Goal: Task Accomplishment & Management: Use online tool/utility

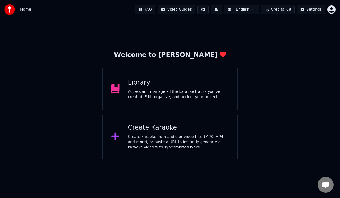
click at [147, 90] on div "Access and manage all the karaoke tracks you’ve created. Edit, organize, and pe…" at bounding box center [178, 94] width 101 height 11
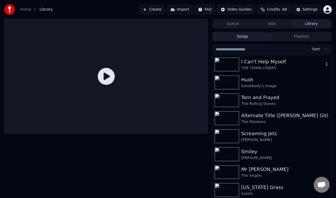
click at [251, 62] on div "I Can't Help Myself" at bounding box center [282, 61] width 83 height 7
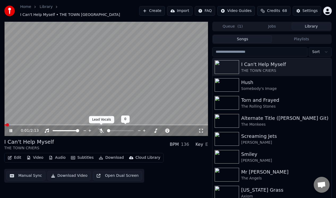
click at [100, 129] on icon at bounding box center [100, 131] width 5 height 4
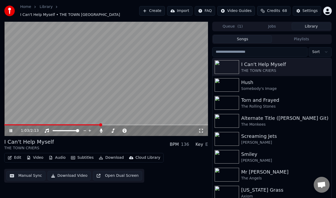
click at [11, 129] on icon at bounding box center [14, 131] width 12 height 4
click at [29, 172] on button "Manual Sync" at bounding box center [25, 176] width 39 height 10
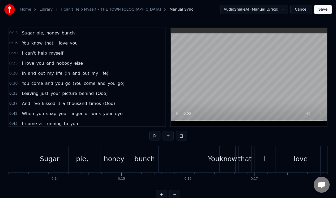
scroll to position [0, 863]
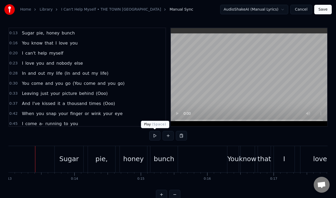
click at [155, 136] on button at bounding box center [154, 136] width 11 height 10
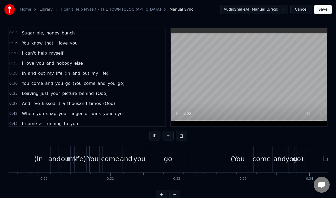
scroll to position [0, 1966]
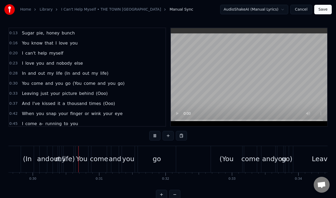
click at [155, 136] on button at bounding box center [154, 136] width 11 height 10
click at [68, 160] on div "life)" at bounding box center [68, 159] width 13 height 10
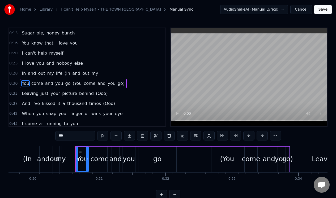
scroll to position [6, 0]
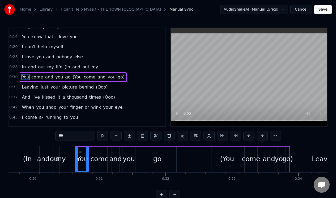
click at [61, 160] on div "my" at bounding box center [60, 159] width 10 height 10
click at [56, 159] on div "out" at bounding box center [55, 159] width 11 height 10
click at [42, 159] on div "and" at bounding box center [43, 159] width 12 height 10
click at [28, 160] on div "(In" at bounding box center [27, 159] width 9 height 10
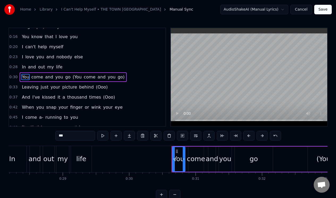
scroll to position [0, 1862]
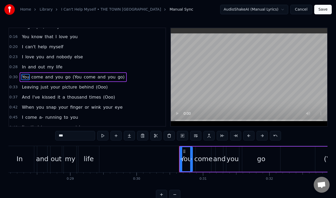
click at [31, 150] on div "In" at bounding box center [19, 159] width 29 height 26
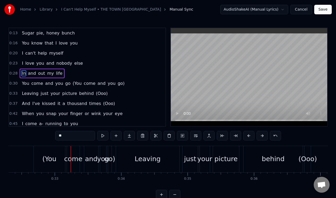
scroll to position [0, 2150]
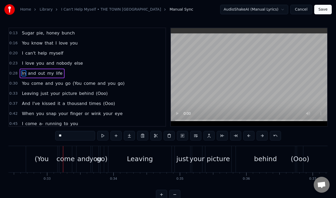
click at [105, 158] on div "go)" at bounding box center [102, 159] width 11 height 10
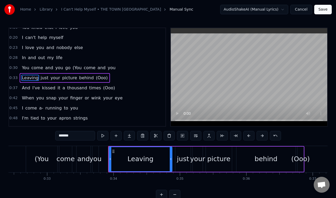
scroll to position [16, 0]
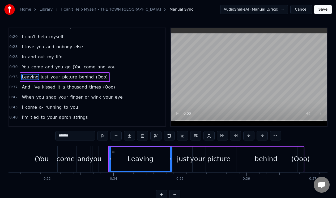
click at [97, 159] on div "you" at bounding box center [95, 159] width 12 height 10
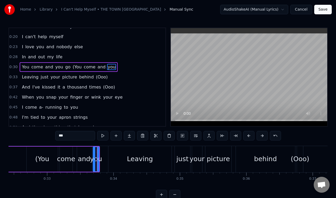
scroll to position [6, 0]
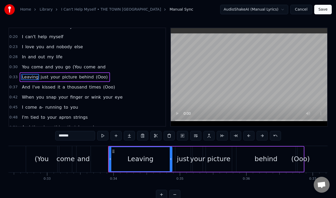
click at [85, 158] on div "and" at bounding box center [83, 159] width 12 height 10
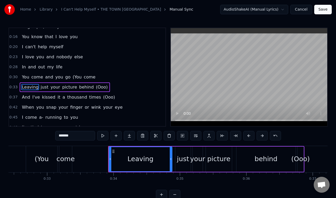
scroll to position [16, 0]
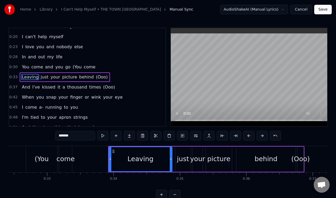
click at [68, 161] on div "come" at bounding box center [66, 159] width 18 height 10
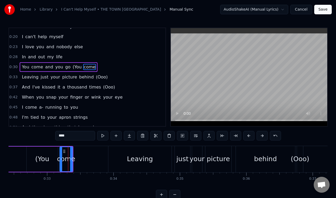
scroll to position [6, 0]
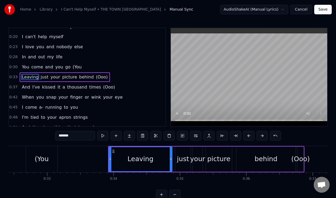
click at [44, 158] on div "(You" at bounding box center [41, 159] width 14 height 10
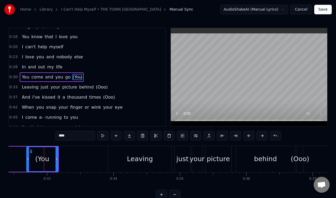
type input "*******"
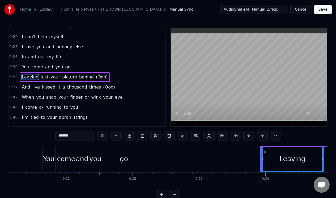
scroll to position [0, 1973]
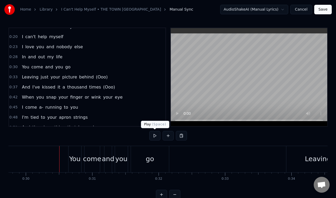
click at [154, 137] on button at bounding box center [154, 136] width 11 height 10
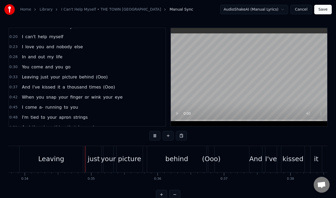
scroll to position [0, 2242]
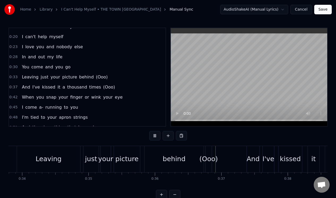
click at [154, 137] on button at bounding box center [154, 136] width 11 height 10
click at [208, 158] on div "(Ooo)" at bounding box center [208, 159] width 19 height 10
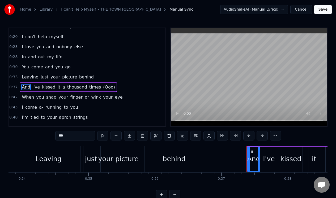
scroll to position [27, 0]
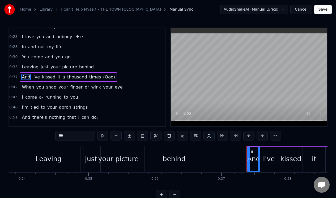
click at [75, 150] on div "Leaving" at bounding box center [48, 159] width 63 height 26
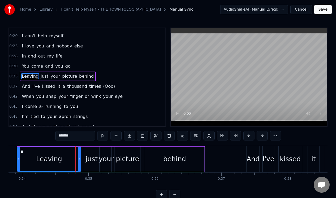
scroll to position [16, 0]
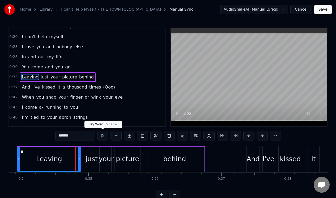
click at [103, 136] on button at bounding box center [102, 136] width 11 height 10
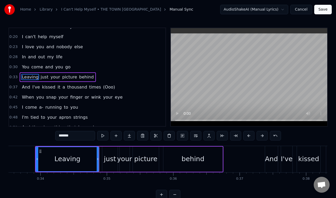
click at [103, 136] on button at bounding box center [102, 136] width 11 height 10
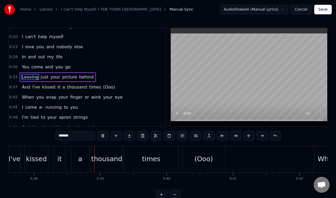
scroll to position [0, 2498]
click at [202, 157] on div "(Ooo)" at bounding box center [201, 159] width 19 height 10
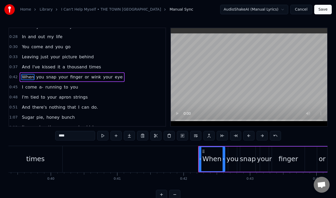
scroll to position [0, 2589]
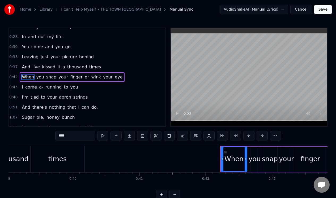
click at [82, 150] on div "times" at bounding box center [58, 159] width 54 height 26
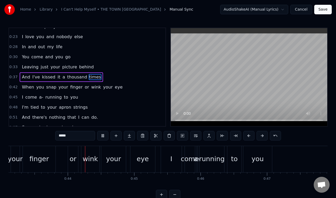
scroll to position [0, 2861]
click at [205, 160] on div "running" at bounding box center [209, 159] width 25 height 10
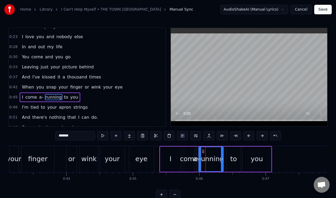
scroll to position [47, 0]
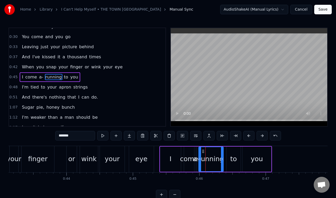
click at [41, 76] on span "a-" at bounding box center [40, 77] width 5 height 6
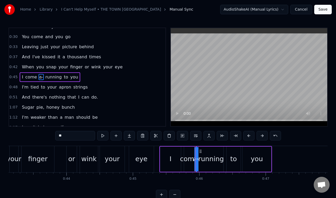
type input "*******"
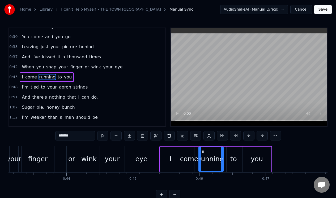
click at [58, 150] on div "When you snap your finger or wink your eye" at bounding box center [51, 159] width 207 height 26
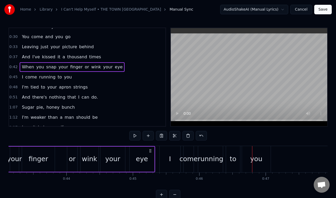
click at [174, 153] on div "I" at bounding box center [169, 159] width 21 height 26
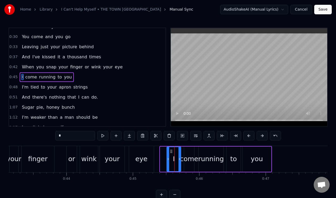
drag, startPoint x: 161, startPoint y: 158, endPoint x: 168, endPoint y: 158, distance: 6.7
click at [168, 158] on icon at bounding box center [168, 159] width 2 height 4
click at [154, 151] on div "When you snap your finger or wink your eye" at bounding box center [51, 159] width 207 height 26
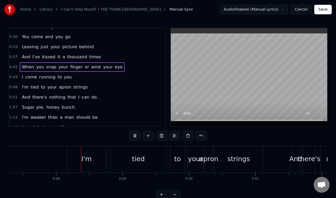
scroll to position [0, 3139]
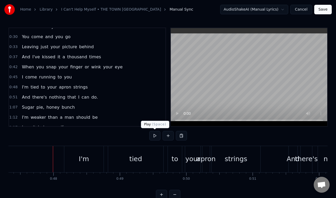
click at [154, 135] on button at bounding box center [154, 136] width 11 height 10
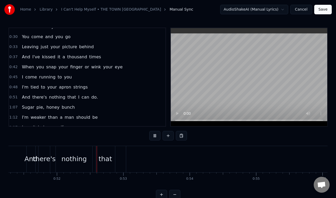
scroll to position [0, 3406]
click at [154, 135] on button at bounding box center [154, 136] width 11 height 10
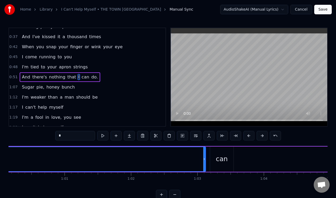
scroll to position [0, 3998]
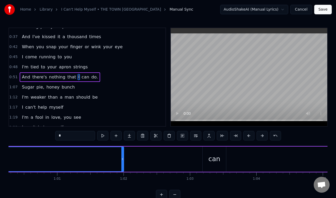
drag, startPoint x: 197, startPoint y: 165, endPoint x: 102, endPoint y: 154, distance: 95.8
click at [121, 154] on div at bounding box center [122, 159] width 2 height 24
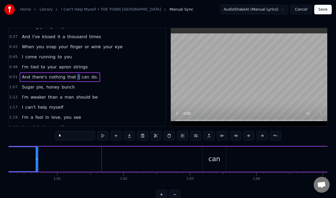
drag, startPoint x: 102, startPoint y: 154, endPoint x: 37, endPoint y: 160, distance: 65.0
click at [37, 160] on div at bounding box center [37, 159] width 2 height 24
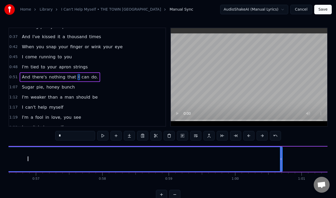
scroll to position [0, 3765]
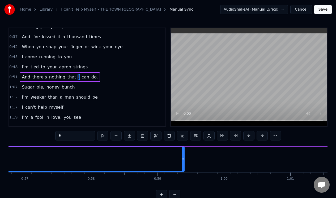
drag, startPoint x: 269, startPoint y: 150, endPoint x: 162, endPoint y: 135, distance: 108.0
click at [164, 136] on div "0:13 Sugar pie, honey bunch 0:16 You know that I love you 0:20 I can't help mys…" at bounding box center [167, 114] width 319 height 172
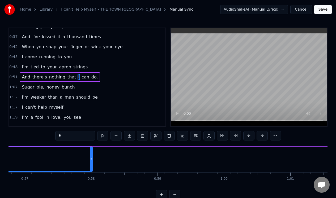
drag, startPoint x: 164, startPoint y: 152, endPoint x: 77, endPoint y: 141, distance: 87.5
click at [80, 142] on div "0:13 Sugar pie, honey bunch 0:16 You know that I love you 0:20 I can't help mys…" at bounding box center [167, 114] width 319 height 172
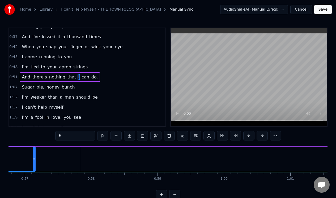
drag, startPoint x: 79, startPoint y: 151, endPoint x: 33, endPoint y: 146, distance: 46.7
click at [33, 146] on div "And there's nothing that I can do." at bounding box center [159, 159] width 992 height 26
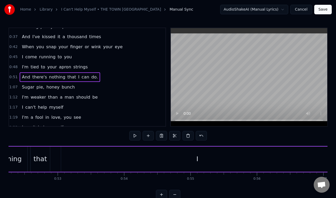
scroll to position [0, 3518]
click at [160, 167] on div "I" at bounding box center [145, 159] width 272 height 25
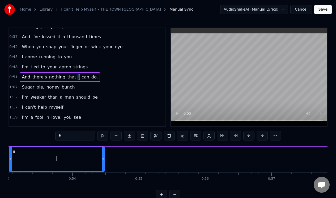
drag, startPoint x: 279, startPoint y: 151, endPoint x: 102, endPoint y: 159, distance: 177.4
click at [102, 159] on div at bounding box center [103, 159] width 2 height 24
drag, startPoint x: 103, startPoint y: 156, endPoint x: 70, endPoint y: 154, distance: 32.7
click at [101, 154] on div at bounding box center [102, 159] width 2 height 24
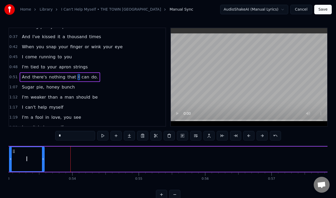
drag, startPoint x: 70, startPoint y: 154, endPoint x: 43, endPoint y: 158, distance: 27.9
click at [43, 158] on div at bounding box center [43, 159] width 2 height 24
drag, startPoint x: 43, startPoint y: 158, endPoint x: 32, endPoint y: 159, distance: 10.7
click at [32, 159] on icon at bounding box center [32, 159] width 2 height 4
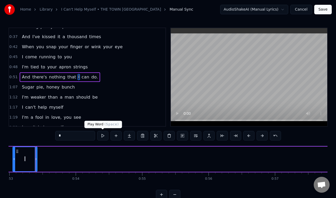
click at [102, 135] on button at bounding box center [102, 136] width 11 height 10
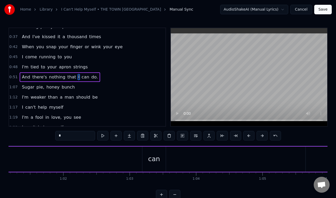
scroll to position [0, 4062]
click at [155, 162] on div "can" at bounding box center [150, 159] width 12 height 10
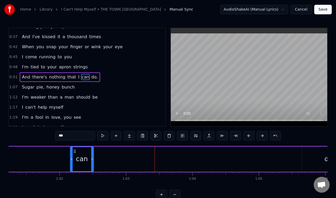
drag, startPoint x: 143, startPoint y: 151, endPoint x: 72, endPoint y: 152, distance: 70.9
click at [75, 151] on circle at bounding box center [75, 151] width 0 height 0
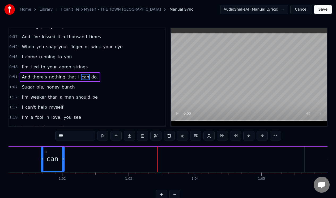
scroll to position [0, 4050]
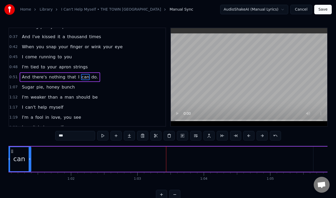
drag, startPoint x: 72, startPoint y: 152, endPoint x: 11, endPoint y: 158, distance: 61.3
click at [12, 159] on div "can" at bounding box center [19, 159] width 23 height 24
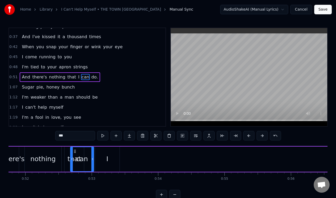
scroll to position [0, 3432]
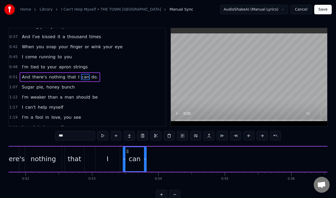
drag, startPoint x: 12, startPoint y: 150, endPoint x: 127, endPoint y: 147, distance: 115.2
click at [127, 148] on div "can" at bounding box center [134, 159] width 23 height 24
click at [103, 135] on button at bounding box center [102, 136] width 11 height 10
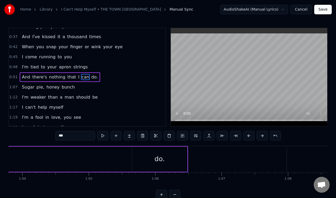
scroll to position [0, 4228]
click at [168, 162] on div "do." at bounding box center [163, 159] width 55 height 25
type input "***"
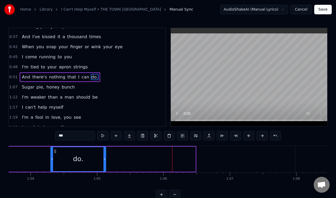
scroll to position [0, 4215]
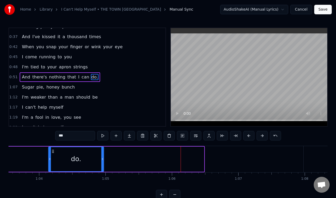
drag, startPoint x: 140, startPoint y: 153, endPoint x: 53, endPoint y: 159, distance: 87.5
click at [53, 159] on div "do." at bounding box center [76, 159] width 55 height 24
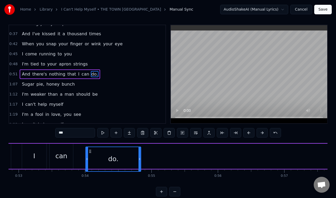
scroll to position [4, 0]
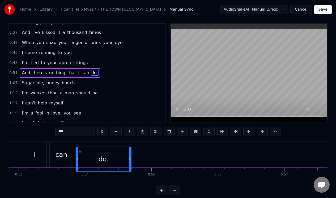
drag, startPoint x: 51, startPoint y: 150, endPoint x: 79, endPoint y: 152, distance: 27.7
click at [79, 152] on icon at bounding box center [80, 151] width 4 height 4
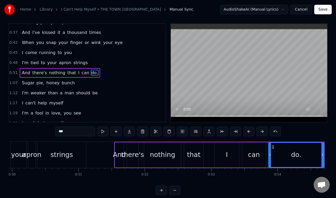
scroll to position [0, 3309]
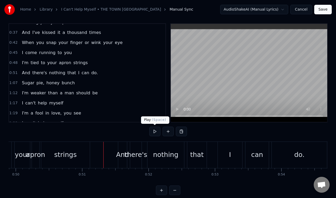
click at [155, 132] on button at bounding box center [154, 132] width 11 height 10
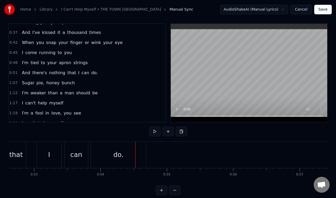
scroll to position [0, 3412]
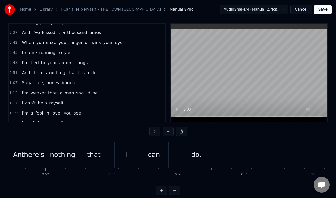
click at [152, 150] on div "can" at bounding box center [154, 155] width 12 height 10
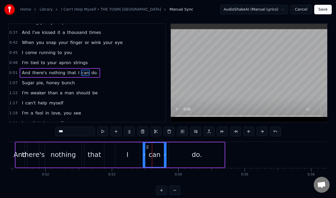
scroll to position [0, 0]
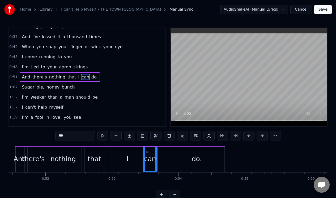
drag, startPoint x: 164, startPoint y: 154, endPoint x: 155, endPoint y: 155, distance: 9.1
click at [155, 155] on div at bounding box center [156, 159] width 2 height 24
click at [185, 151] on div "do." at bounding box center [196, 159] width 55 height 25
type input "***"
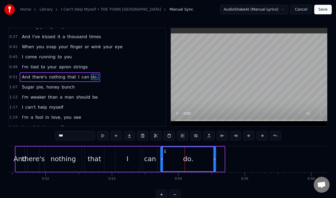
drag, startPoint x: 172, startPoint y: 151, endPoint x: 164, endPoint y: 152, distance: 8.4
click at [164, 152] on icon at bounding box center [165, 151] width 4 height 4
drag, startPoint x: 214, startPoint y: 150, endPoint x: 201, endPoint y: 153, distance: 13.5
click at [200, 153] on div at bounding box center [201, 159] width 2 height 24
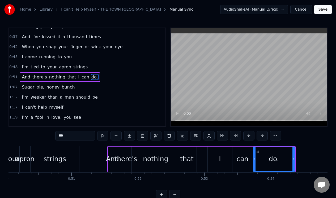
scroll to position [0, 3279]
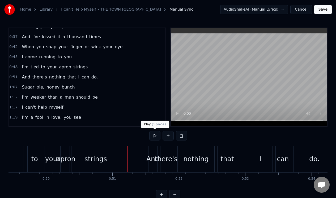
click at [155, 135] on button at bounding box center [154, 136] width 11 height 10
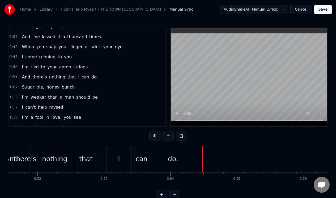
click at [155, 135] on button at bounding box center [154, 136] width 11 height 10
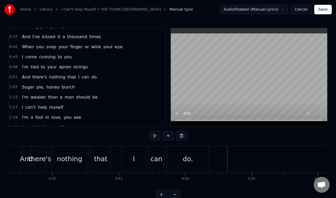
scroll to position [0, 3383]
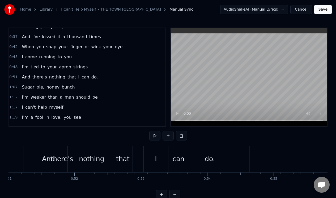
click at [158, 151] on div "I" at bounding box center [156, 159] width 24 height 26
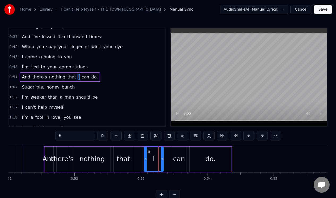
drag, startPoint x: 166, startPoint y: 153, endPoint x: 161, endPoint y: 154, distance: 5.5
click at [161, 154] on div "I" at bounding box center [153, 159] width 19 height 24
click at [174, 152] on div "can" at bounding box center [179, 159] width 14 height 25
type input "***"
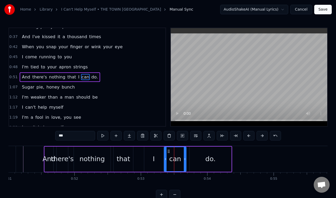
drag, startPoint x: 172, startPoint y: 155, endPoint x: 165, endPoint y: 157, distance: 7.7
click at [165, 157] on div at bounding box center [165, 159] width 2 height 24
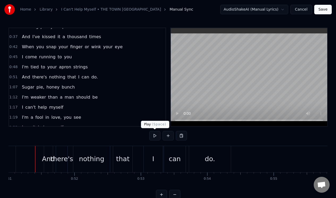
click at [153, 136] on button at bounding box center [154, 136] width 11 height 10
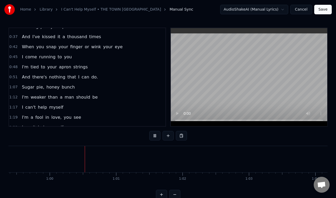
scroll to position [0, 3943]
click at [153, 137] on button at bounding box center [154, 136] width 11 height 10
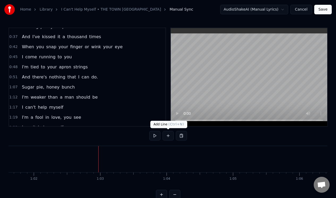
click at [167, 137] on button at bounding box center [167, 136] width 11 height 10
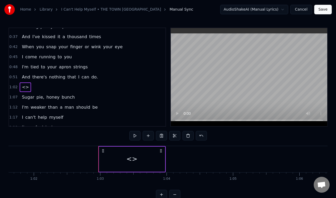
click at [136, 162] on div "<>" at bounding box center [132, 159] width 66 height 25
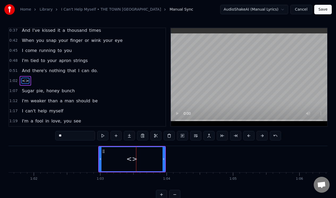
scroll to position [77, 0]
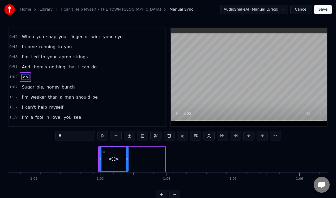
drag, startPoint x: 163, startPoint y: 150, endPoint x: 127, endPoint y: 154, distance: 36.8
click at [127, 154] on div at bounding box center [127, 159] width 2 height 24
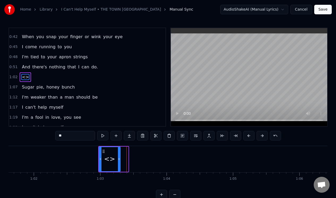
drag, startPoint x: 127, startPoint y: 154, endPoint x: 119, endPoint y: 157, distance: 8.2
click at [119, 157] on div at bounding box center [119, 159] width 2 height 24
drag, startPoint x: 80, startPoint y: 135, endPoint x: 60, endPoint y: 138, distance: 20.2
click at [60, 138] on input "**" at bounding box center [75, 136] width 40 height 10
drag, startPoint x: 63, startPoint y: 136, endPoint x: 57, endPoint y: 136, distance: 6.4
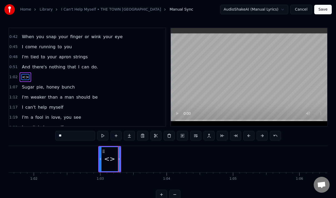
click at [57, 136] on input "**" at bounding box center [75, 136] width 40 height 10
type input "*"
click at [118, 135] on button at bounding box center [115, 136] width 11 height 10
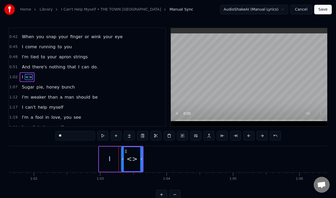
drag, startPoint x: 70, startPoint y: 136, endPoint x: 54, endPoint y: 136, distance: 15.7
click at [54, 136] on div "0:13 Sugar pie, honey bunch 0:16 You know that I love you 0:20 I can't help mys…" at bounding box center [167, 114] width 319 height 172
type input "*****"
click at [117, 136] on button at bounding box center [115, 136] width 11 height 10
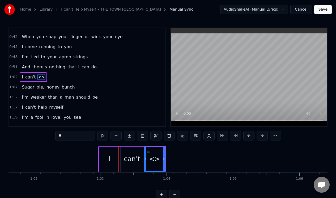
drag, startPoint x: 71, startPoint y: 137, endPoint x: 54, endPoint y: 137, distance: 17.0
click at [54, 137] on div "0:13 Sugar pie, honey bunch 0:16 You know that I love you 0:20 I can't help mys…" at bounding box center [167, 114] width 319 height 172
type input "*"
type input "****"
click at [113, 135] on button at bounding box center [115, 136] width 11 height 10
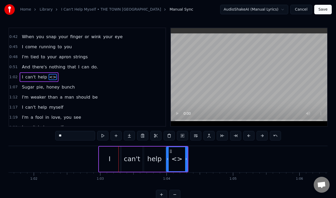
drag, startPoint x: 72, startPoint y: 137, endPoint x: 48, endPoint y: 136, distance: 24.2
click at [48, 136] on div "0:13 Sugar pie, honey bunch 0:16 You know that I love you 0:20 I can't help mys…" at bounding box center [167, 114] width 319 height 172
drag, startPoint x: 187, startPoint y: 167, endPoint x: 202, endPoint y: 167, distance: 15.9
click at [202, 167] on div at bounding box center [202, 159] width 2 height 24
type input "******"
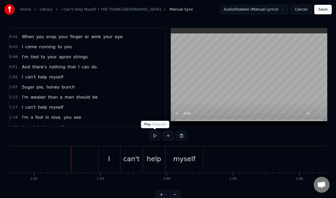
click at [155, 137] on button at bounding box center [154, 136] width 11 height 10
click at [192, 158] on div "myself" at bounding box center [184, 159] width 22 height 10
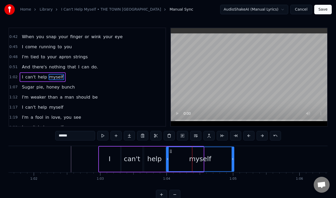
drag, startPoint x: 202, startPoint y: 156, endPoint x: 232, endPoint y: 152, distance: 30.7
click at [232, 152] on div at bounding box center [232, 159] width 2 height 24
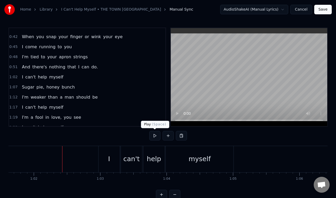
click at [154, 135] on button at bounding box center [154, 136] width 11 height 10
click at [154, 134] on button at bounding box center [154, 136] width 11 height 10
click at [111, 153] on div "I" at bounding box center [108, 159] width 21 height 26
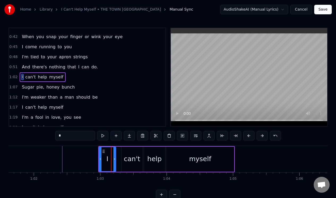
drag, startPoint x: 119, startPoint y: 154, endPoint x: 114, endPoint y: 156, distance: 4.8
click at [114, 156] on div at bounding box center [114, 159] width 2 height 24
click at [125, 153] on div "can't" at bounding box center [131, 159] width 21 height 25
type input "*****"
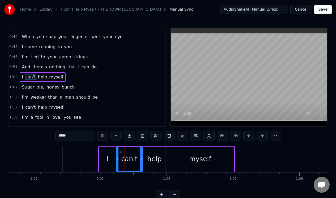
drag, startPoint x: 122, startPoint y: 154, endPoint x: 117, endPoint y: 155, distance: 5.5
click at [117, 155] on div at bounding box center [117, 159] width 2 height 24
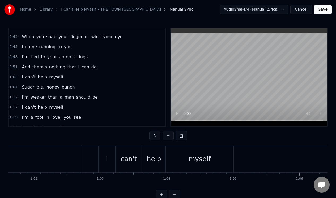
click at [155, 135] on button at bounding box center [154, 136] width 11 height 10
click at [166, 134] on button at bounding box center [167, 136] width 11 height 10
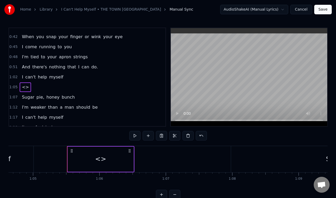
scroll to position [0, 4280]
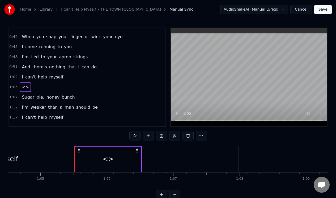
click at [115, 163] on div "<>" at bounding box center [108, 159] width 66 height 25
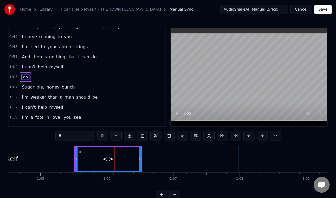
scroll to position [87, 0]
drag, startPoint x: 75, startPoint y: 138, endPoint x: 55, endPoint y: 135, distance: 20.4
click at [55, 135] on input "**" at bounding box center [75, 136] width 40 height 10
type input "**"
click at [117, 135] on button at bounding box center [115, 136] width 11 height 10
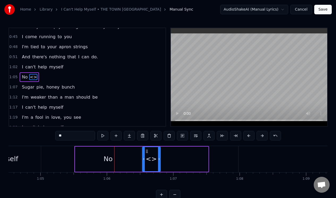
drag, startPoint x: 207, startPoint y: 152, endPoint x: 159, endPoint y: 156, distance: 48.0
click at [159, 156] on div at bounding box center [159, 159] width 2 height 24
drag, startPoint x: 69, startPoint y: 137, endPoint x: 59, endPoint y: 136, distance: 10.4
click at [59, 136] on input "**" at bounding box center [75, 136] width 40 height 10
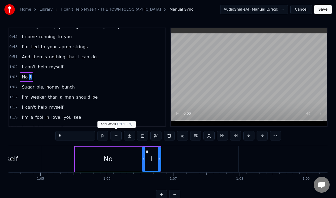
type input "*"
click at [115, 135] on button at bounding box center [115, 136] width 11 height 10
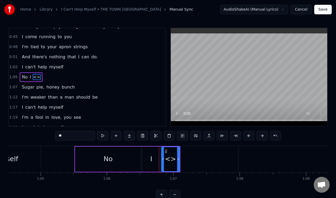
drag, startPoint x: 71, startPoint y: 137, endPoint x: 51, endPoint y: 137, distance: 20.2
click at [51, 137] on div "0:13 Sugar pie, honey bunch 0:16 You know that I love you 0:20 I can't help mys…" at bounding box center [167, 114] width 319 height 172
type input "*****"
click at [116, 136] on button at bounding box center [115, 136] width 11 height 10
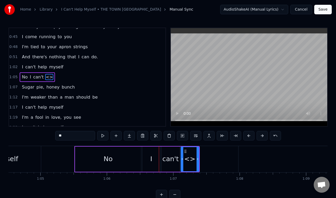
drag, startPoint x: 68, startPoint y: 135, endPoint x: 46, endPoint y: 135, distance: 22.3
click at [46, 135] on div "0:13 Sugar pie, honey bunch 0:16 You know that I love you 0:20 I can't help mys…" at bounding box center [167, 114] width 319 height 172
type input "****"
click at [116, 136] on button at bounding box center [115, 136] width 11 height 10
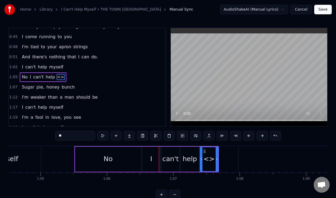
click at [70, 135] on input "**" at bounding box center [75, 136] width 40 height 10
drag, startPoint x: 70, startPoint y: 135, endPoint x: 52, endPoint y: 136, distance: 17.5
click at [52, 136] on div "0:13 Sugar pie, honey bunch 0:16 You know that I love you 0:20 I can't help mys…" at bounding box center [167, 114] width 319 height 172
drag, startPoint x: 217, startPoint y: 167, endPoint x: 235, endPoint y: 168, distance: 18.1
click at [235, 168] on div at bounding box center [235, 159] width 2 height 24
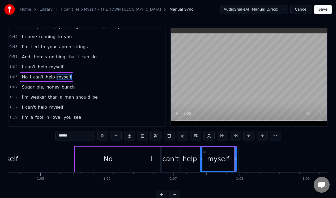
type input "******"
click at [62, 155] on div at bounding box center [172, 159] width 8887 height 26
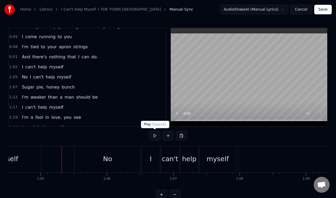
click at [153, 136] on button at bounding box center [154, 136] width 11 height 10
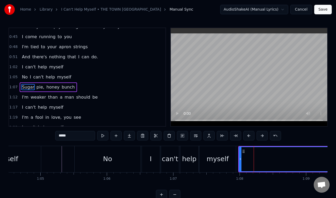
scroll to position [97, 0]
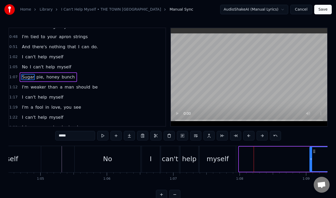
drag, startPoint x: 240, startPoint y: 157, endPoint x: 311, endPoint y: 153, distance: 70.7
click at [311, 153] on div at bounding box center [311, 159] width 2 height 24
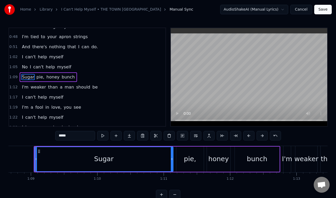
scroll to position [0, 4555]
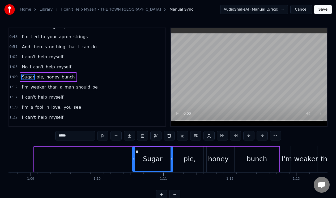
drag, startPoint x: 35, startPoint y: 165, endPoint x: 133, endPoint y: 165, distance: 98.2
click at [133, 165] on div at bounding box center [134, 159] width 2 height 24
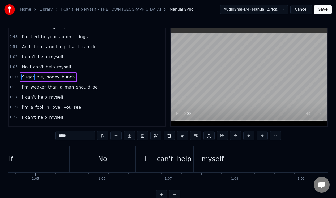
scroll to position [0, 4288]
click at [205, 158] on div "myself" at bounding box center [209, 159] width 22 height 10
type input "******"
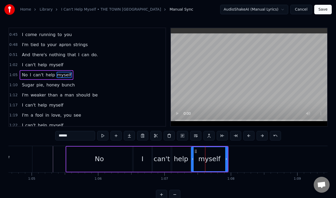
scroll to position [87, 0]
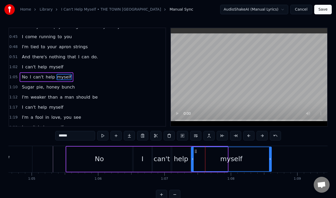
drag, startPoint x: 226, startPoint y: 160, endPoint x: 270, endPoint y: 155, distance: 44.0
click at [270, 156] on div at bounding box center [270, 159] width 2 height 24
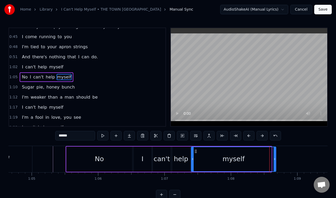
drag, startPoint x: 270, startPoint y: 155, endPoint x: 274, endPoint y: 155, distance: 4.5
click at [274, 155] on div at bounding box center [274, 159] width 2 height 24
click at [49, 151] on div at bounding box center [163, 159] width 8887 height 26
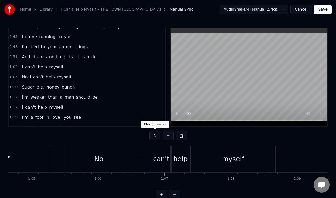
click at [154, 135] on button at bounding box center [154, 136] width 11 height 10
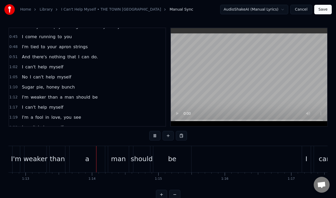
scroll to position [0, 4836]
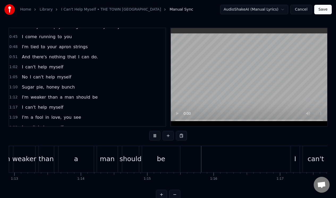
click at [154, 135] on button at bounding box center [154, 136] width 11 height 10
click at [155, 135] on button at bounding box center [154, 136] width 11 height 10
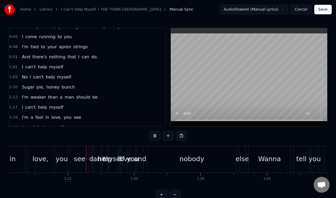
scroll to position [0, 5391]
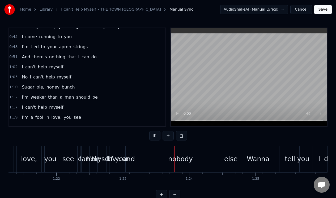
click at [155, 135] on button at bounding box center [154, 136] width 11 height 10
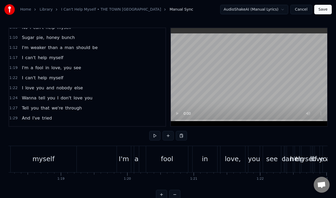
scroll to position [0, 5133]
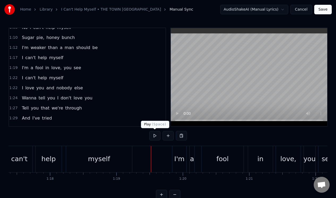
click at [153, 135] on button at bounding box center [154, 136] width 11 height 10
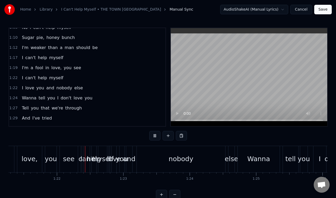
scroll to position [0, 5402]
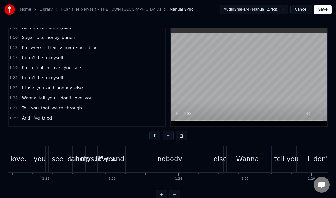
click at [153, 135] on button at bounding box center [154, 136] width 11 height 10
click at [80, 79] on div "1:22 I can't help myself" at bounding box center [87, 78] width 156 height 10
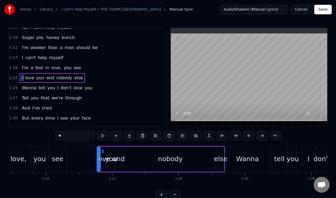
scroll to position [137, 0]
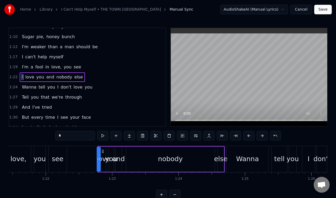
type input "****"
click at [87, 76] on div "1:22 love you and nobody else" at bounding box center [87, 77] width 156 height 10
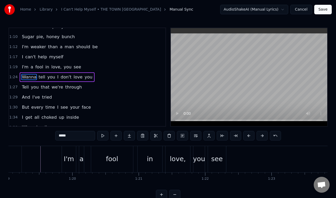
scroll to position [0, 5232]
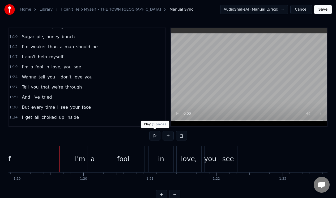
click at [154, 137] on button at bounding box center [154, 136] width 11 height 10
click at [230, 152] on div "see" at bounding box center [228, 159] width 18 height 26
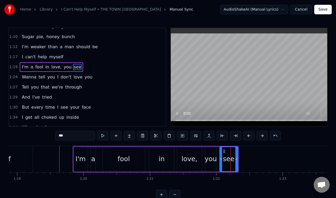
scroll to position [127, 0]
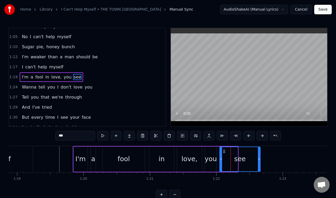
drag, startPoint x: 236, startPoint y: 156, endPoint x: 258, endPoint y: 153, distance: 22.8
click at [258, 153] on div at bounding box center [259, 159] width 2 height 24
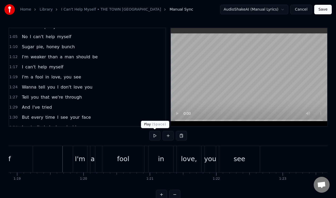
click at [153, 137] on button at bounding box center [154, 136] width 11 height 10
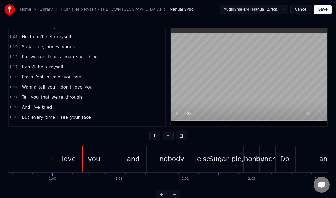
scroll to position [0, 7917]
click at [153, 137] on button at bounding box center [154, 136] width 11 height 10
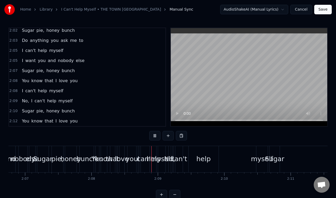
scroll to position [0, 8472]
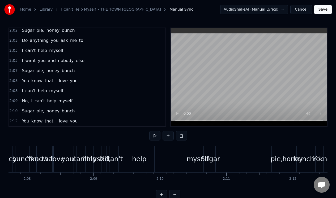
click at [93, 122] on div "2:12 You know that I love you" at bounding box center [87, 121] width 156 height 10
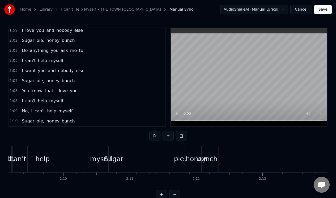
scroll to position [305, 0]
click at [88, 123] on div "2:10 Sugar pie, honey bunch" at bounding box center [87, 121] width 156 height 10
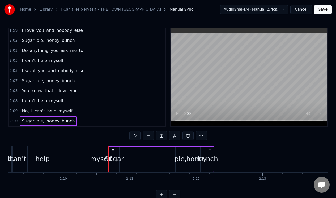
scroll to position [295, 0]
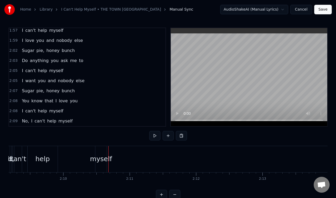
click at [80, 119] on div "2:09 No, I can't help myself" at bounding box center [87, 121] width 156 height 10
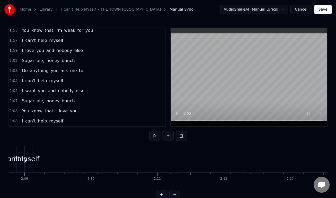
scroll to position [285, 0]
click at [74, 121] on div "2:08 I can't help myself" at bounding box center [87, 121] width 156 height 10
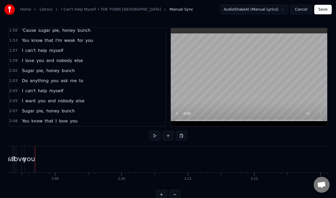
scroll to position [275, 0]
click at [78, 121] on div "2:08 You know that I love you" at bounding box center [87, 121] width 156 height 10
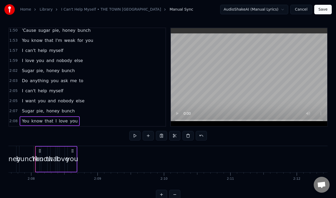
scroll to position [265, 0]
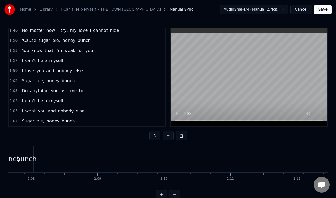
click at [77, 121] on div "2:07 Sugar pie, honey bunch" at bounding box center [87, 121] width 156 height 10
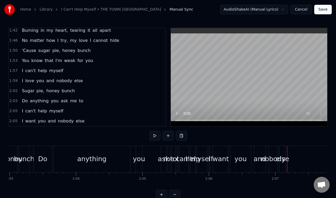
scroll to position [0, 8169]
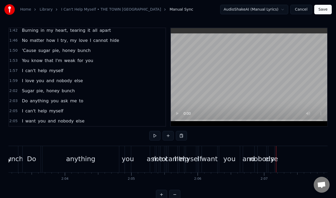
click at [101, 120] on div "2:05 I want you and nobody else" at bounding box center [87, 121] width 156 height 10
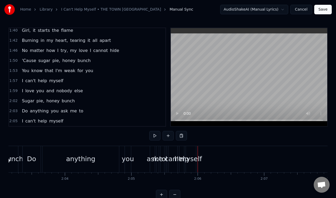
scroll to position [245, 0]
click at [193, 154] on div "myself" at bounding box center [191, 159] width 22 height 10
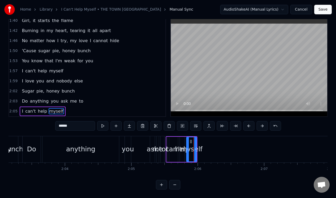
scroll to position [14, 0]
drag, startPoint x: 195, startPoint y: 151, endPoint x: 217, endPoint y: 149, distance: 21.6
click at [217, 149] on div at bounding box center [216, 149] width 2 height 24
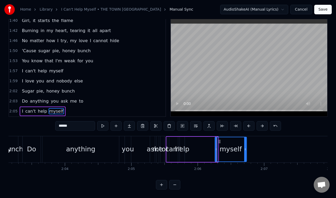
drag, startPoint x: 191, startPoint y: 138, endPoint x: 219, endPoint y: 135, distance: 28.3
click at [219, 137] on div "myself" at bounding box center [230, 149] width 31 height 24
click at [184, 144] on div "help" at bounding box center [182, 149] width 14 height 10
type input "****"
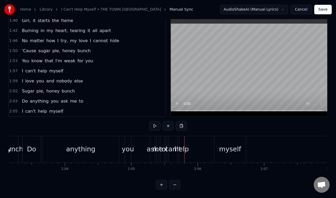
click at [183, 140] on div "help" at bounding box center [181, 149] width 5 height 26
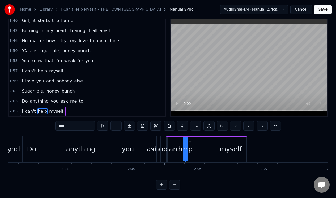
drag, startPoint x: 180, startPoint y: 142, endPoint x: 193, endPoint y: 141, distance: 13.0
click at [193, 141] on div "I can't help myself" at bounding box center [206, 149] width 81 height 26
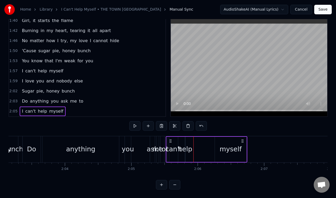
click at [188, 145] on div "help" at bounding box center [185, 149] width 14 height 10
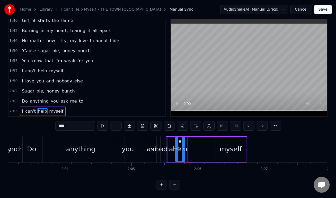
drag, startPoint x: 187, startPoint y: 145, endPoint x: 177, endPoint y: 150, distance: 10.6
click at [177, 150] on div at bounding box center [177, 149] width 2 height 24
drag, startPoint x: 179, startPoint y: 137, endPoint x: 207, endPoint y: 136, distance: 28.4
click at [207, 140] on icon at bounding box center [208, 142] width 4 height 4
click at [173, 144] on div "can't" at bounding box center [173, 149] width 16 height 10
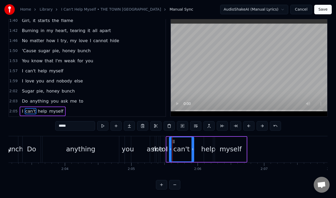
drag, startPoint x: 176, startPoint y: 142, endPoint x: 192, endPoint y: 142, distance: 15.7
click at [192, 142] on div at bounding box center [192, 149] width 2 height 24
drag, startPoint x: 170, startPoint y: 146, endPoint x: 175, endPoint y: 147, distance: 5.1
click at [175, 148] on icon at bounding box center [175, 149] width 2 height 4
click at [166, 146] on div "I" at bounding box center [167, 149] width 2 height 10
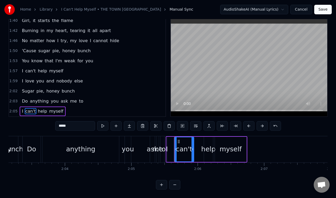
type input "*"
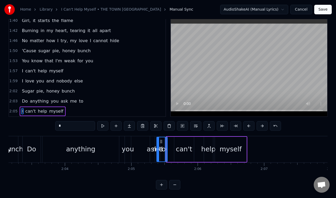
drag, startPoint x: 167, startPoint y: 151, endPoint x: 158, endPoint y: 153, distance: 10.0
click at [158, 153] on div at bounding box center [158, 149] width 2 height 24
drag, startPoint x: 160, startPoint y: 137, endPoint x: 167, endPoint y: 137, distance: 6.6
click at [167, 141] on circle at bounding box center [167, 141] width 0 height 0
click at [91, 106] on div "2:05 I can't help myself" at bounding box center [87, 111] width 156 height 10
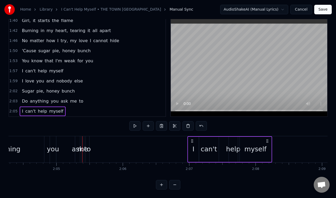
scroll to position [0, 8244]
drag, startPoint x: 243, startPoint y: 137, endPoint x: 263, endPoint y: 144, distance: 21.4
click at [263, 144] on div "I can't help myself" at bounding box center [225, 149] width 85 height 26
click at [83, 98] on div "2:03 Do anything you ask me to" at bounding box center [87, 101] width 156 height 10
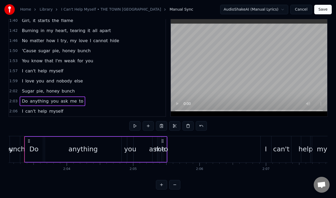
scroll to position [0, 8156]
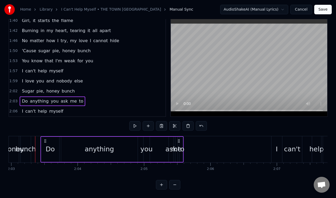
drag, startPoint x: 173, startPoint y: 137, endPoint x: 179, endPoint y: 137, distance: 5.9
click at [179, 139] on icon at bounding box center [178, 141] width 4 height 4
click at [181, 148] on div "to" at bounding box center [181, 149] width 7 height 10
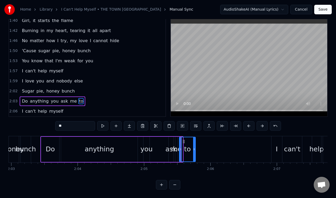
drag, startPoint x: 182, startPoint y: 146, endPoint x: 194, endPoint y: 144, distance: 12.6
click at [194, 144] on div at bounding box center [194, 149] width 2 height 24
drag, startPoint x: 183, startPoint y: 139, endPoint x: 198, endPoint y: 139, distance: 14.3
click at [198, 140] on icon at bounding box center [198, 142] width 4 height 4
click at [178, 142] on div "Do anything you ask me to" at bounding box center [125, 149] width 170 height 26
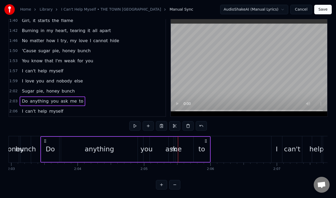
click at [176, 147] on div "me" at bounding box center [176, 149] width 11 height 10
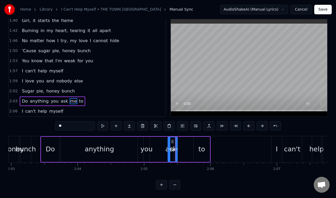
drag, startPoint x: 177, startPoint y: 150, endPoint x: 169, endPoint y: 150, distance: 7.7
click at [169, 150] on div at bounding box center [169, 149] width 2 height 24
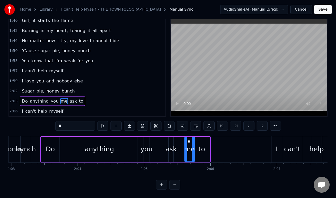
drag, startPoint x: 172, startPoint y: 140, endPoint x: 188, endPoint y: 138, distance: 16.5
click at [173, 141] on div "ask" at bounding box center [170, 149] width 5 height 25
drag, startPoint x: 172, startPoint y: 144, endPoint x: 180, endPoint y: 144, distance: 7.2
click at [180, 144] on div at bounding box center [179, 149] width 2 height 24
drag, startPoint x: 169, startPoint y: 146, endPoint x: 165, endPoint y: 146, distance: 4.0
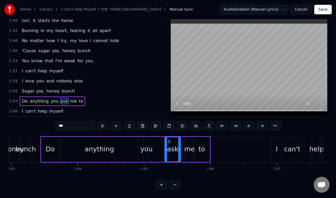
click at [165, 147] on icon at bounding box center [166, 149] width 2 height 4
click at [145, 144] on div "you" at bounding box center [146, 149] width 12 height 10
type input "***"
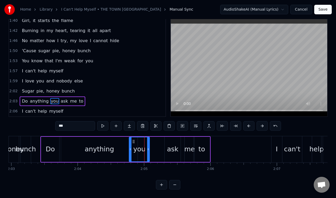
drag, startPoint x: 144, startPoint y: 143, endPoint x: 130, endPoint y: 142, distance: 14.3
click at [130, 142] on div at bounding box center [130, 149] width 2 height 24
click at [150, 143] on div at bounding box center [151, 149] width 2 height 24
drag, startPoint x: 133, startPoint y: 139, endPoint x: 140, endPoint y: 140, distance: 6.6
click at [140, 141] on circle at bounding box center [140, 141] width 0 height 0
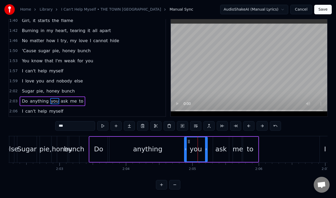
scroll to position [0, 8100]
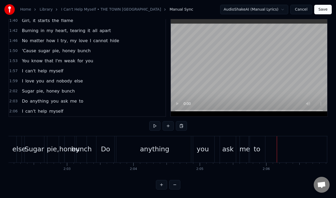
click at [93, 98] on div "2:03 Do anything you ask me to" at bounding box center [87, 101] width 156 height 10
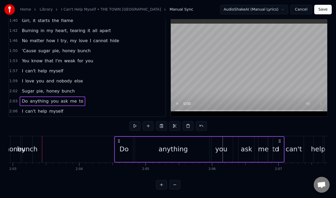
scroll to position [0, 8159]
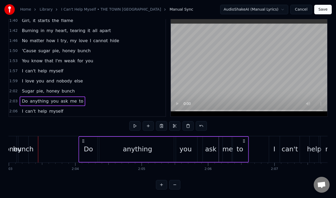
drag, startPoint x: 261, startPoint y: 139, endPoint x: 243, endPoint y: 151, distance: 21.0
click at [243, 151] on div "Do anything you ask me to" at bounding box center [164, 149] width 170 height 26
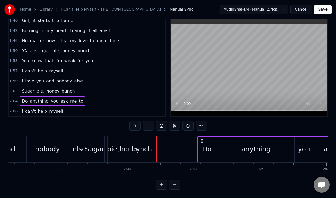
scroll to position [0, 8037]
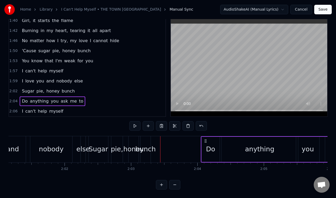
click at [89, 91] on div "2:02 Sugar pie, honey bunch" at bounding box center [87, 91] width 156 height 10
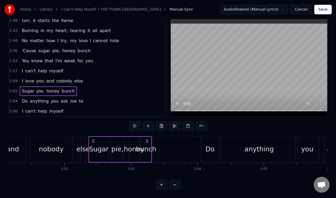
click at [147, 144] on div "bunch" at bounding box center [146, 149] width 20 height 10
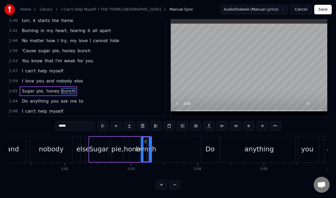
scroll to position [2, 0]
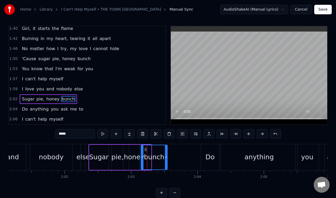
drag, startPoint x: 150, startPoint y: 150, endPoint x: 166, endPoint y: 150, distance: 16.2
click at [166, 150] on div at bounding box center [166, 157] width 2 height 24
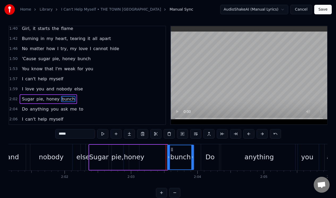
drag, startPoint x: 144, startPoint y: 148, endPoint x: 170, endPoint y: 149, distance: 26.3
click at [170, 149] on icon at bounding box center [172, 150] width 4 height 4
click at [136, 148] on div "honey" at bounding box center [134, 157] width 10 height 25
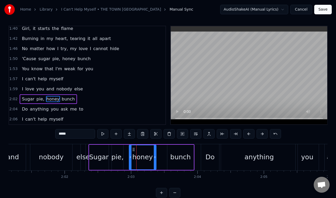
drag, startPoint x: 137, startPoint y: 153, endPoint x: 154, endPoint y: 152, distance: 16.7
click at [154, 152] on div at bounding box center [155, 157] width 2 height 24
drag, startPoint x: 133, startPoint y: 149, endPoint x: 141, endPoint y: 149, distance: 8.8
click at [141, 149] on icon at bounding box center [142, 150] width 4 height 4
click at [214, 153] on div "Do" at bounding box center [210, 157] width 18 height 26
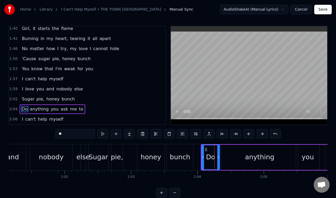
scroll to position [12, 0]
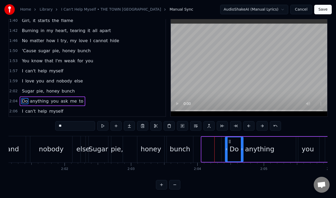
drag, startPoint x: 205, startPoint y: 139, endPoint x: 229, endPoint y: 141, distance: 23.7
click at [256, 139] on div "anything" at bounding box center [259, 149] width 76 height 25
type input "********"
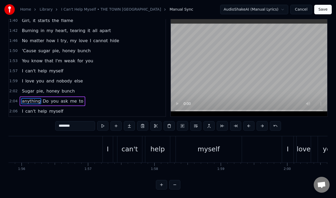
scroll to position [0, 7678]
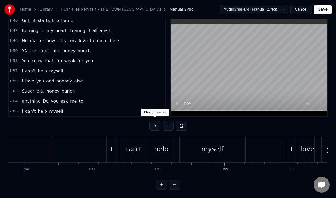
click at [153, 125] on button at bounding box center [154, 126] width 11 height 10
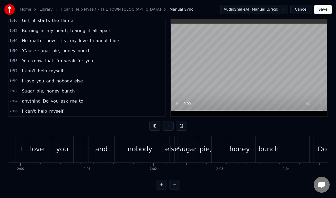
scroll to position [0, 7949]
click at [153, 125] on button at bounding box center [154, 126] width 11 height 10
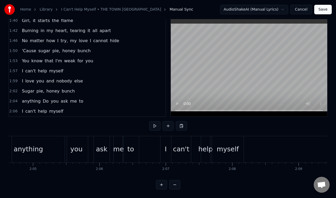
scroll to position [0, 8278]
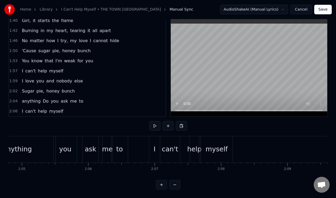
click at [102, 108] on div "2:06 I can't help myself" at bounding box center [87, 111] width 156 height 10
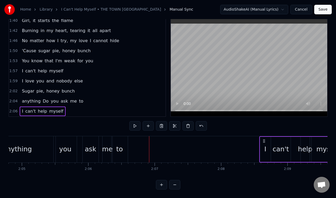
drag, startPoint x: 153, startPoint y: 138, endPoint x: 263, endPoint y: 138, distance: 110.4
click at [263, 139] on icon at bounding box center [264, 141] width 4 height 4
click at [89, 102] on div "2:04 anything Do you ask me to" at bounding box center [87, 101] width 156 height 10
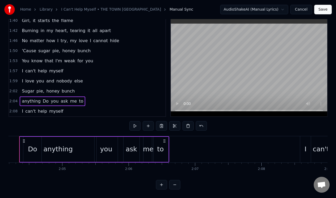
scroll to position [0, 8222]
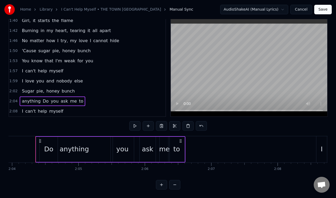
click at [75, 141] on div "anything" at bounding box center [74, 149] width 76 height 25
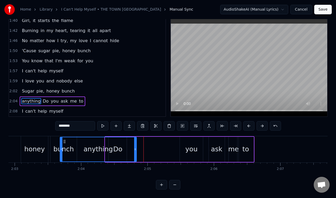
scroll to position [0, 8153]
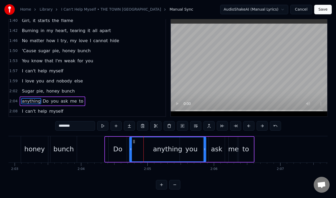
drag, startPoint x: 40, startPoint y: 139, endPoint x: 134, endPoint y: 147, distance: 93.7
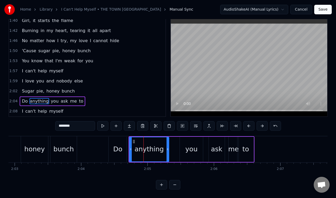
drag, startPoint x: 204, startPoint y: 143, endPoint x: 167, endPoint y: 149, distance: 37.3
click at [167, 149] on div at bounding box center [167, 149] width 2 height 24
click at [94, 98] on div "2:04 Do anything you ask me to" at bounding box center [87, 101] width 156 height 10
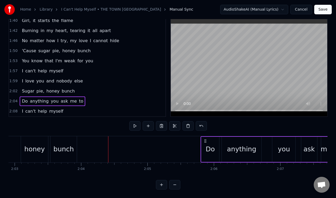
drag, startPoint x: 113, startPoint y: 140, endPoint x: 206, endPoint y: 141, distance: 92.6
click at [206, 141] on div "Do anything you ask me to" at bounding box center [273, 149] width 146 height 26
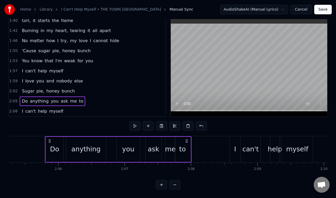
scroll to position [0, 8297]
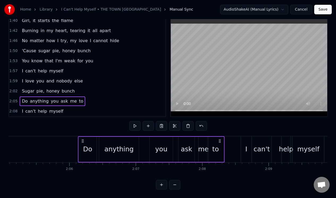
drag, startPoint x: 198, startPoint y: 139, endPoint x: 220, endPoint y: 139, distance: 21.8
click at [220, 140] on icon at bounding box center [219, 141] width 4 height 4
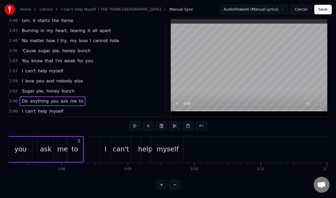
scroll to position [0, 8445]
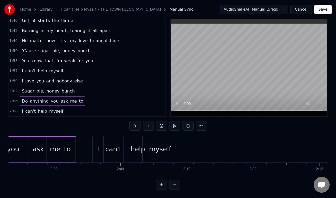
click at [83, 110] on div "2:08 I can't help myself" at bounding box center [87, 111] width 156 height 10
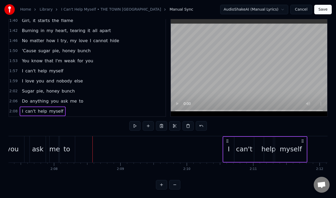
drag, startPoint x: 97, startPoint y: 139, endPoint x: 227, endPoint y: 135, distance: 130.1
click at [227, 136] on div "I can't help myself" at bounding box center [264, 149] width 85 height 26
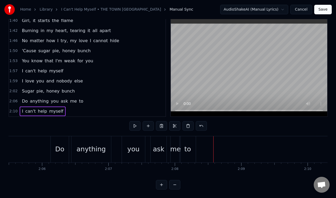
scroll to position [0, 8332]
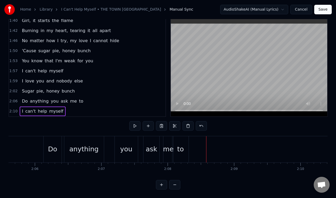
click at [88, 99] on div "2:06 Do anything you ask me to" at bounding box center [87, 101] width 156 height 10
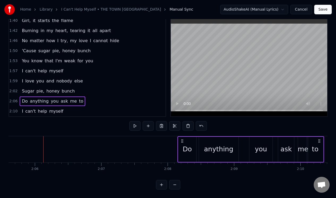
drag, startPoint x: 47, startPoint y: 139, endPoint x: 181, endPoint y: 138, distance: 134.0
click at [181, 139] on icon at bounding box center [182, 141] width 4 height 4
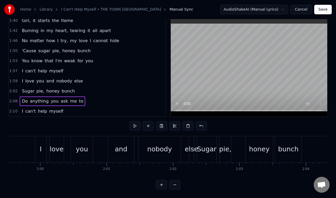
scroll to position [0, 7958]
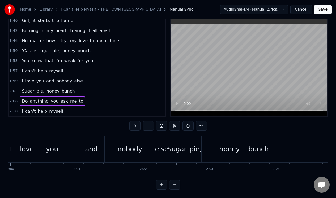
click at [89, 90] on div "2:02 Sugar pie, honey bunch" at bounding box center [87, 91] width 156 height 10
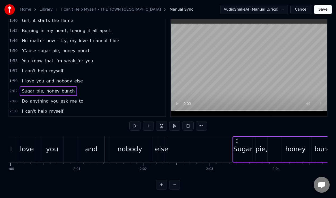
drag, startPoint x: 172, startPoint y: 139, endPoint x: 237, endPoint y: 135, distance: 65.4
click at [237, 136] on div "Sugar pie, honey bunch" at bounding box center [285, 149] width 106 height 26
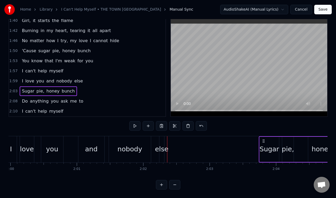
drag, startPoint x: 237, startPoint y: 139, endPoint x: 261, endPoint y: 138, distance: 23.9
click at [261, 139] on icon at bounding box center [263, 141] width 4 height 4
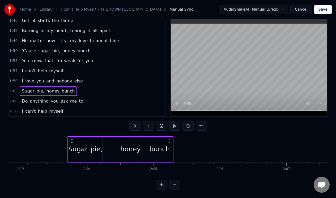
scroll to position [0, 8176]
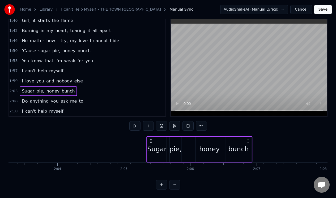
drag, startPoint x: 139, startPoint y: 139, endPoint x: 248, endPoint y: 138, distance: 108.5
click at [248, 139] on icon at bounding box center [247, 141] width 4 height 4
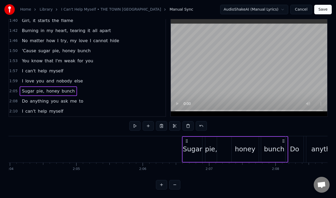
scroll to position [0, 8234]
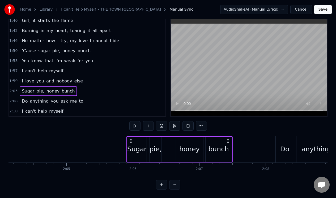
drag, startPoint x: 248, startPoint y: 138, endPoint x: 228, endPoint y: 146, distance: 21.3
click at [228, 148] on div "Sugar pie, honey bunch" at bounding box center [179, 149] width 106 height 26
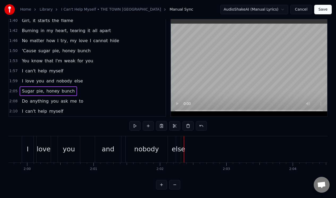
scroll to position [0, 7945]
click at [93, 79] on div "1:59 I love you and nobody else" at bounding box center [87, 81] width 156 height 10
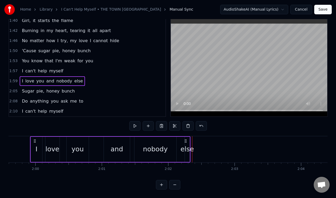
scroll to position [0, 7928]
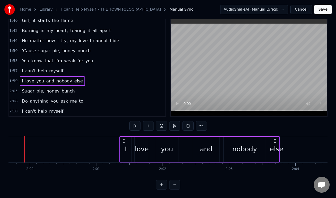
drag, startPoint x: 190, startPoint y: 139, endPoint x: 277, endPoint y: 131, distance: 87.7
click at [277, 131] on div "0:13 Sugar pie, honey bunch 0:16 You know that I love you 0:20 I can't help mys…" at bounding box center [167, 104] width 319 height 172
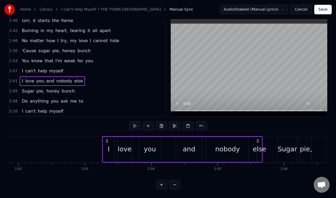
scroll to position [0, 8085]
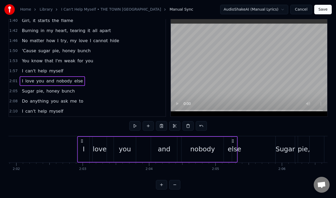
drag, startPoint x: 276, startPoint y: 137, endPoint x: 231, endPoint y: 151, distance: 47.0
click at [231, 151] on div "I love you and nobody else" at bounding box center [157, 149] width 160 height 26
click at [232, 146] on div "else" at bounding box center [234, 149] width 14 height 10
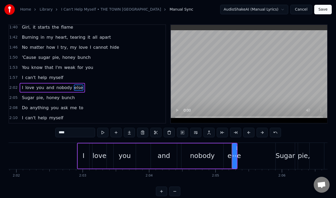
scroll to position [0, 0]
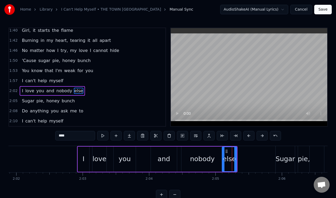
drag, startPoint x: 233, startPoint y: 155, endPoint x: 223, endPoint y: 157, distance: 9.7
click at [223, 157] on div at bounding box center [223, 159] width 2 height 24
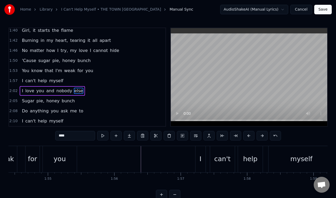
scroll to position [0, 7570]
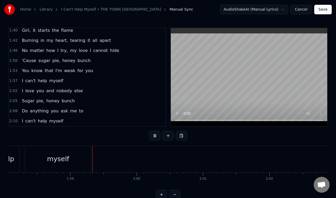
scroll to position [0, 7848]
click at [94, 95] on div "2:02 I love you and nobody else" at bounding box center [87, 91] width 156 height 10
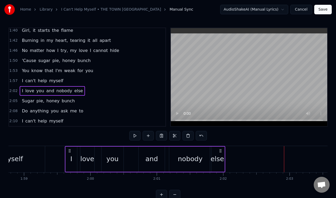
scroll to position [0, 7874]
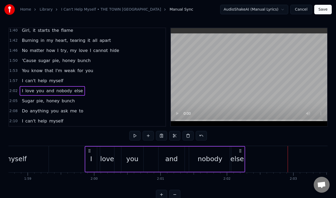
drag, startPoint x: 39, startPoint y: 149, endPoint x: 88, endPoint y: 149, distance: 49.4
click at [89, 149] on circle at bounding box center [89, 149] width 0 height 0
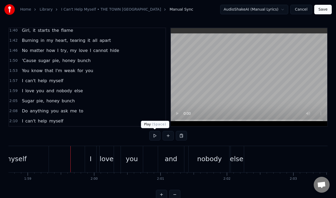
click at [154, 136] on button at bounding box center [154, 136] width 11 height 10
click at [239, 157] on div "else" at bounding box center [237, 159] width 14 height 10
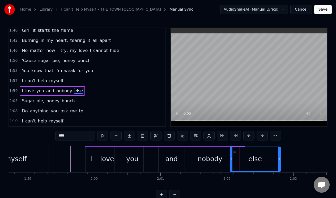
drag, startPoint x: 242, startPoint y: 158, endPoint x: 278, endPoint y: 154, distance: 35.7
click at [278, 154] on div at bounding box center [279, 159] width 2 height 24
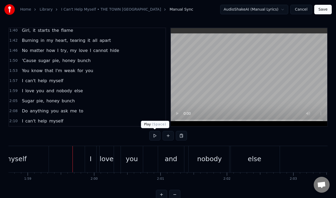
click at [155, 136] on button at bounding box center [154, 136] width 11 height 10
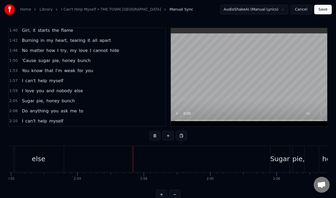
scroll to position [0, 8155]
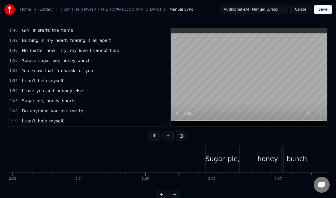
click at [155, 136] on button at bounding box center [154, 136] width 11 height 10
click at [88, 101] on div "2:05 Sugar pie, honey bunch" at bounding box center [87, 101] width 156 height 10
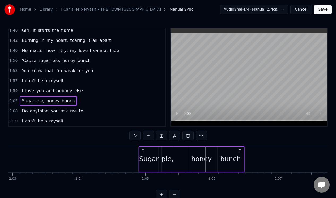
drag, startPoint x: 210, startPoint y: 150, endPoint x: 144, endPoint y: 153, distance: 66.4
click at [144, 153] on div "Sugar pie, honey bunch" at bounding box center [191, 159] width 106 height 26
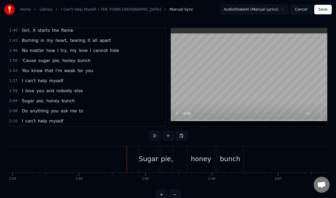
click at [227, 150] on div "bunch" at bounding box center [230, 159] width 26 height 26
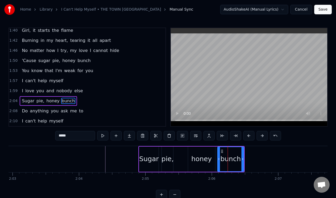
scroll to position [2, 0]
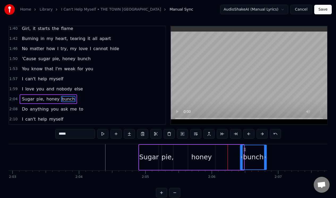
drag, startPoint x: 220, startPoint y: 148, endPoint x: 243, endPoint y: 146, distance: 22.9
click at [243, 146] on div "bunch" at bounding box center [253, 157] width 26 height 24
click at [207, 150] on div "honey" at bounding box center [201, 157] width 27 height 25
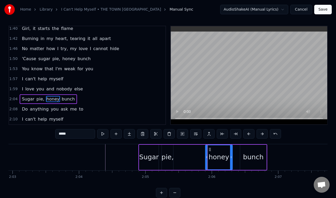
drag, startPoint x: 192, startPoint y: 149, endPoint x: 209, endPoint y: 150, distance: 17.3
click at [209, 150] on icon at bounding box center [209, 150] width 4 height 4
click at [168, 152] on div "pie," at bounding box center [167, 157] width 11 height 25
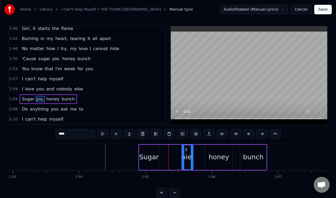
drag, startPoint x: 166, startPoint y: 149, endPoint x: 186, endPoint y: 150, distance: 20.2
click at [186, 150] on icon at bounding box center [186, 150] width 4 height 4
drag, startPoint x: 192, startPoint y: 154, endPoint x: 198, endPoint y: 153, distance: 6.4
click at [198, 153] on div at bounding box center [198, 157] width 2 height 24
click at [154, 151] on div "Sugar" at bounding box center [148, 157] width 19 height 25
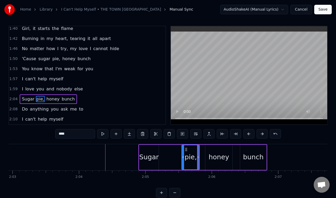
type input "*****"
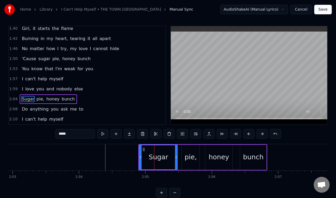
drag, startPoint x: 157, startPoint y: 152, endPoint x: 176, endPoint y: 153, distance: 18.9
click at [176, 153] on div at bounding box center [176, 157] width 2 height 24
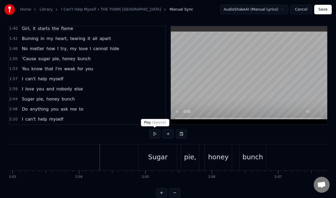
click at [155, 136] on button at bounding box center [154, 134] width 11 height 10
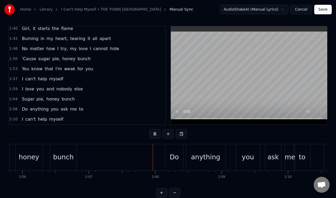
scroll to position [0, 8426]
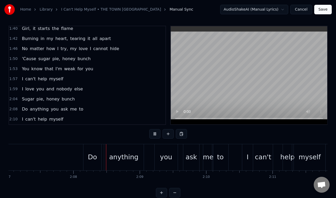
click at [155, 136] on button at bounding box center [154, 134] width 11 height 10
click at [82, 107] on div "2:08 Do anything you ask me to" at bounding box center [87, 109] width 156 height 10
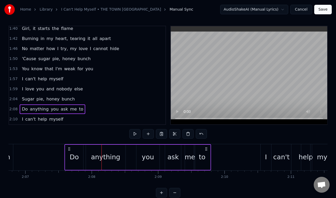
scroll to position [0, 8407]
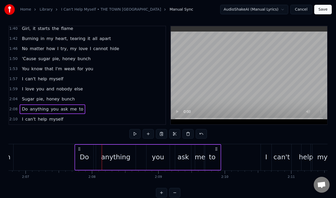
drag, startPoint x: 88, startPoint y: 149, endPoint x: 79, endPoint y: 153, distance: 10.0
click at [79, 153] on div "Do anything you ask me to" at bounding box center [148, 157] width 146 height 26
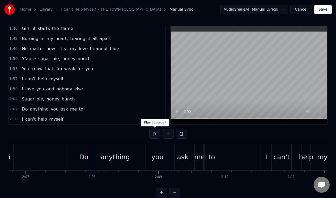
click at [154, 135] on button at bounding box center [154, 134] width 11 height 10
click at [154, 153] on div "you" at bounding box center [157, 157] width 12 height 10
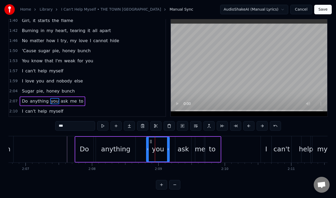
scroll to position [12, 0]
drag, startPoint x: 150, startPoint y: 138, endPoint x: 141, endPoint y: 140, distance: 9.1
click at [141, 140] on icon at bounding box center [142, 142] width 4 height 4
click at [180, 140] on div "ask" at bounding box center [183, 149] width 16 height 25
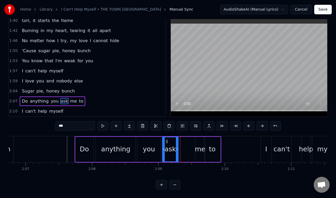
drag, startPoint x: 179, startPoint y: 138, endPoint x: 167, endPoint y: 139, distance: 12.5
click at [166, 140] on icon at bounding box center [167, 142] width 4 height 4
click at [201, 139] on div "me" at bounding box center [200, 149] width 10 height 25
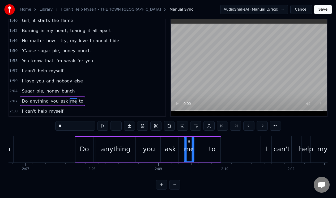
drag, startPoint x: 199, startPoint y: 137, endPoint x: 188, endPoint y: 140, distance: 11.2
click at [188, 140] on icon at bounding box center [188, 142] width 4 height 4
click at [206, 138] on div "to" at bounding box center [212, 149] width 16 height 25
type input "**"
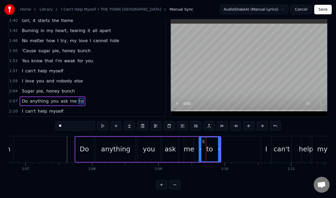
drag, startPoint x: 204, startPoint y: 139, endPoint x: 199, endPoint y: 141, distance: 5.7
click at [199, 141] on div at bounding box center [200, 149] width 2 height 24
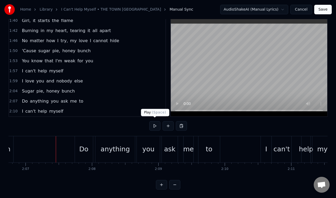
click at [152, 123] on button at bounding box center [154, 126] width 11 height 10
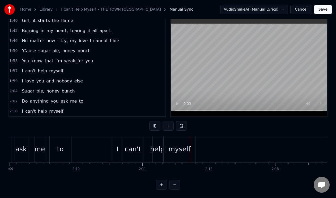
scroll to position [0, 8569]
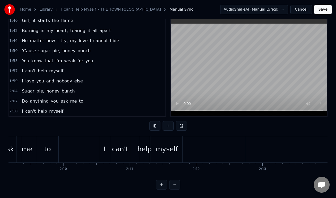
click at [152, 123] on button at bounding box center [154, 126] width 11 height 10
click at [74, 109] on div "2:10 I can't help myself" at bounding box center [87, 111] width 156 height 10
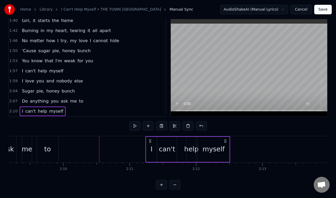
drag, startPoint x: 179, startPoint y: 138, endPoint x: 226, endPoint y: 141, distance: 46.5
click at [226, 141] on icon at bounding box center [225, 141] width 4 height 4
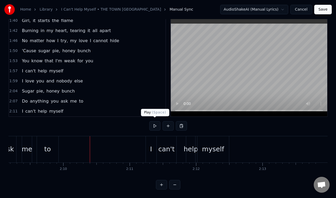
click at [154, 123] on button at bounding box center [154, 126] width 11 height 10
click at [212, 144] on div "myself" at bounding box center [213, 149] width 22 height 10
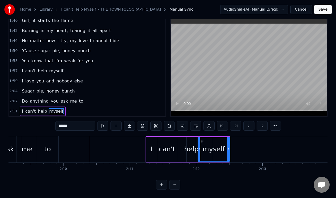
scroll to position [14, 0]
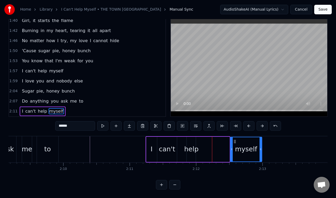
drag, startPoint x: 202, startPoint y: 137, endPoint x: 234, endPoint y: 137, distance: 32.4
click at [234, 140] on icon at bounding box center [234, 142] width 4 height 4
drag, startPoint x: 261, startPoint y: 141, endPoint x: 275, endPoint y: 141, distance: 14.3
click at [275, 141] on div at bounding box center [275, 149] width 2 height 24
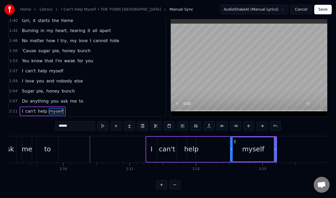
click at [192, 140] on div "help" at bounding box center [191, 149] width 9 height 25
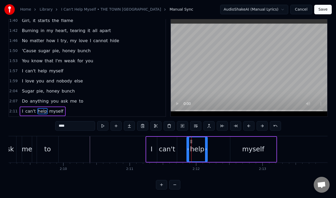
drag, startPoint x: 194, startPoint y: 140, endPoint x: 205, endPoint y: 140, distance: 11.7
click at [205, 140] on div at bounding box center [206, 149] width 2 height 24
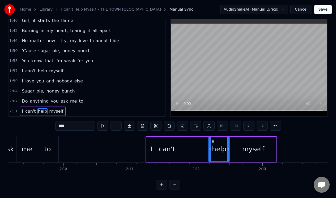
drag, startPoint x: 191, startPoint y: 138, endPoint x: 213, endPoint y: 138, distance: 21.8
click at [213, 140] on icon at bounding box center [213, 142] width 4 height 4
click at [170, 144] on div "can't" at bounding box center [167, 149] width 16 height 10
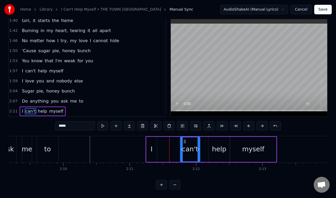
drag, startPoint x: 161, startPoint y: 138, endPoint x: 184, endPoint y: 141, distance: 23.2
click at [184, 141] on div "can't" at bounding box center [189, 149] width 19 height 24
click at [152, 140] on div "I" at bounding box center [151, 149] width 11 height 25
type input "*"
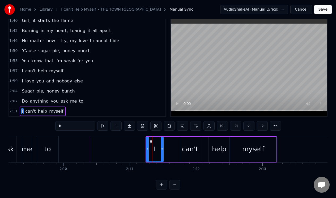
drag, startPoint x: 155, startPoint y: 140, endPoint x: 162, endPoint y: 141, distance: 6.4
click at [162, 141] on div at bounding box center [162, 149] width 2 height 24
drag, startPoint x: 150, startPoint y: 137, endPoint x: 162, endPoint y: 138, distance: 12.3
click at [163, 140] on icon at bounding box center [163, 142] width 4 height 4
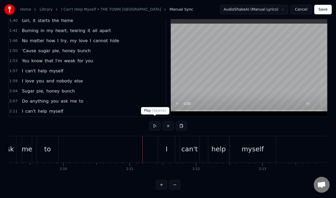
click at [156, 124] on button at bounding box center [154, 126] width 11 height 10
click at [154, 123] on button at bounding box center [154, 126] width 11 height 10
click at [153, 123] on button at bounding box center [154, 126] width 11 height 10
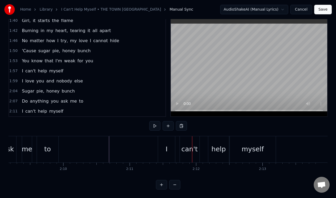
click at [164, 139] on div "I" at bounding box center [166, 149] width 17 height 26
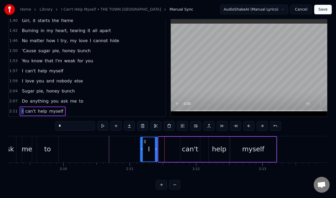
drag, startPoint x: 162, startPoint y: 137, endPoint x: 144, endPoint y: 139, distance: 17.9
click at [144, 140] on icon at bounding box center [145, 142] width 4 height 4
click at [180, 137] on div "can't" at bounding box center [190, 149] width 20 height 25
type input "*****"
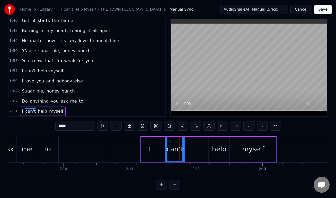
drag, startPoint x: 184, startPoint y: 137, endPoint x: 168, endPoint y: 139, distance: 15.5
click at [168, 140] on div "can't" at bounding box center [174, 149] width 19 height 24
drag, startPoint x: 183, startPoint y: 139, endPoint x: 189, endPoint y: 139, distance: 6.6
click at [189, 139] on div at bounding box center [190, 149] width 2 height 24
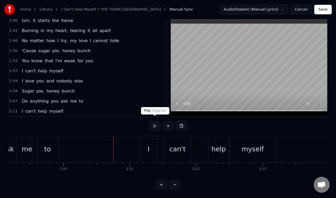
click at [154, 122] on button at bounding box center [154, 126] width 11 height 10
click at [214, 144] on div "help" at bounding box center [218, 149] width 14 height 10
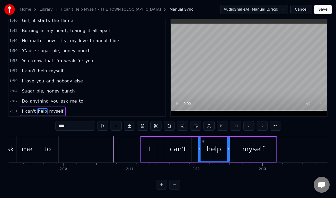
drag, startPoint x: 210, startPoint y: 142, endPoint x: 200, endPoint y: 144, distance: 10.7
click at [200, 144] on div at bounding box center [199, 149] width 2 height 24
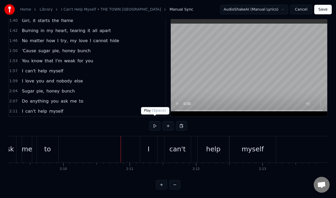
click at [155, 122] on button at bounding box center [154, 126] width 11 height 10
click at [232, 141] on div "myself" at bounding box center [253, 149] width 46 height 26
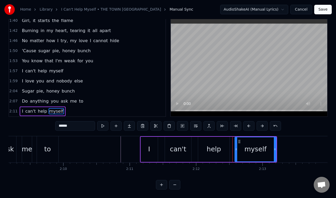
drag, startPoint x: 232, startPoint y: 145, endPoint x: 236, endPoint y: 144, distance: 4.7
click at [236, 147] on icon at bounding box center [236, 149] width 2 height 4
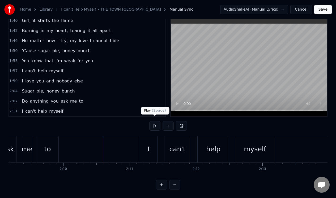
click at [153, 123] on button at bounding box center [154, 126] width 11 height 10
click at [213, 144] on div "help" at bounding box center [213, 149] width 14 height 10
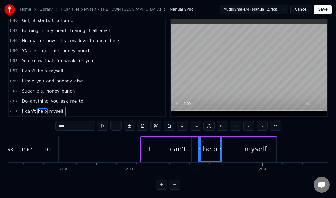
drag, startPoint x: 227, startPoint y: 139, endPoint x: 220, endPoint y: 140, distance: 7.3
click at [220, 140] on div at bounding box center [220, 149] width 2 height 24
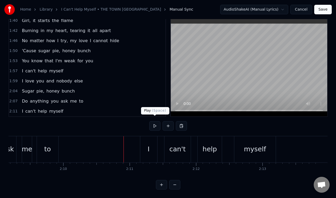
click at [153, 123] on button at bounding box center [154, 126] width 11 height 10
click at [240, 141] on div "myself" at bounding box center [254, 149] width 41 height 26
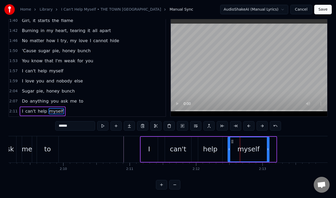
drag, startPoint x: 239, startPoint y: 136, endPoint x: 232, endPoint y: 139, distance: 6.8
click at [232, 140] on icon at bounding box center [232, 142] width 4 height 4
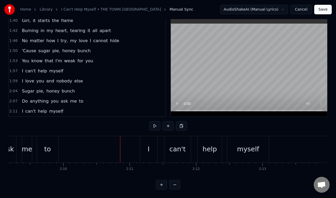
click at [155, 122] on button at bounding box center [154, 126] width 11 height 10
click at [246, 146] on div "myself" at bounding box center [248, 149] width 22 height 10
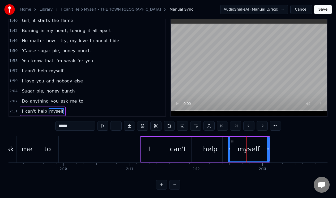
click at [85, 125] on input "******" at bounding box center [75, 126] width 40 height 10
type input "**********"
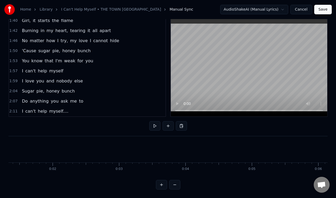
scroll to position [0, 0]
click at [154, 123] on button at bounding box center [154, 126] width 11 height 10
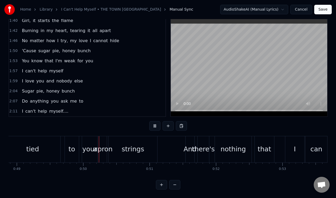
scroll to position [0, 3253]
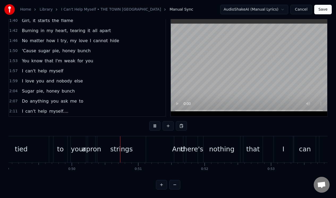
click at [154, 123] on button at bounding box center [154, 126] width 11 height 10
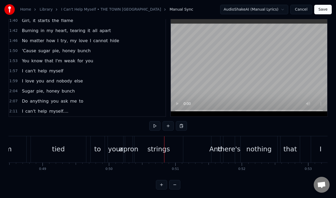
scroll to position [0, 3209]
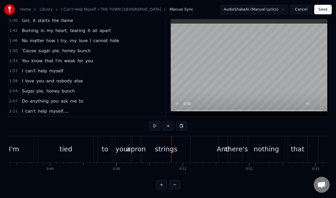
click at [138, 137] on div "apron" at bounding box center [135, 149] width 7 height 26
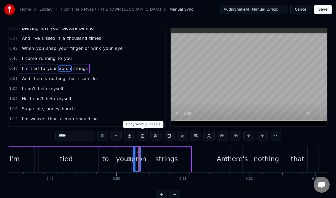
scroll to position [57, 0]
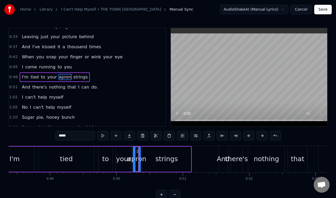
click at [145, 153] on div "strings" at bounding box center [166, 159] width 49 height 25
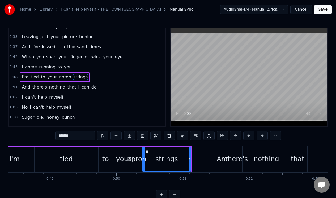
click at [84, 151] on div "tied" at bounding box center [66, 159] width 55 height 25
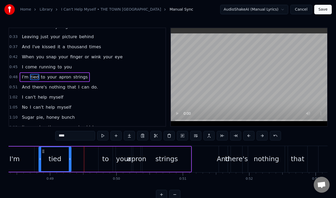
drag, startPoint x: 92, startPoint y: 154, endPoint x: 69, endPoint y: 155, distance: 22.9
click at [69, 155] on div at bounding box center [70, 159] width 2 height 24
click at [105, 153] on div "to" at bounding box center [105, 159] width 14 height 25
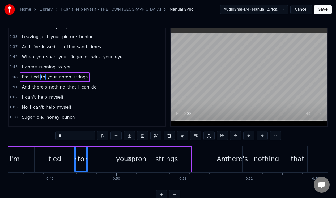
drag, startPoint x: 103, startPoint y: 150, endPoint x: 79, endPoint y: 153, distance: 23.7
click at [78, 153] on icon at bounding box center [78, 151] width 4 height 4
click at [126, 150] on div "your" at bounding box center [123, 159] width 15 height 25
type input "****"
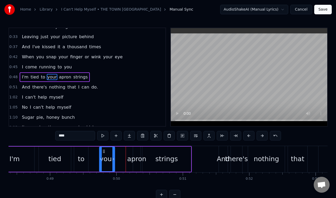
drag, startPoint x: 120, startPoint y: 150, endPoint x: 104, endPoint y: 152, distance: 16.6
click at [104, 152] on icon at bounding box center [104, 151] width 4 height 4
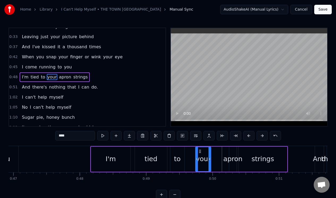
scroll to position [0, 3117]
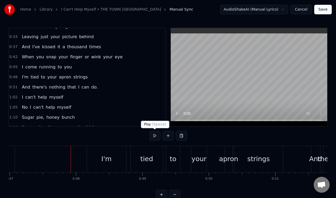
click at [151, 137] on button at bounding box center [154, 136] width 11 height 10
click at [150, 137] on button at bounding box center [154, 136] width 11 height 10
click at [94, 155] on div "I'm" at bounding box center [106, 159] width 39 height 26
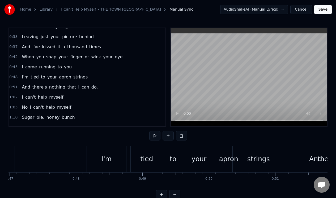
click at [92, 150] on div "I'm" at bounding box center [106, 159] width 39 height 26
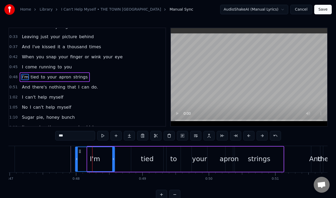
drag, startPoint x: 92, startPoint y: 150, endPoint x: 80, endPoint y: 151, distance: 12.0
click at [80, 151] on icon at bounding box center [80, 151] width 4 height 4
drag, startPoint x: 113, startPoint y: 156, endPoint x: 105, endPoint y: 156, distance: 8.2
click at [99, 157] on div at bounding box center [99, 159] width 2 height 24
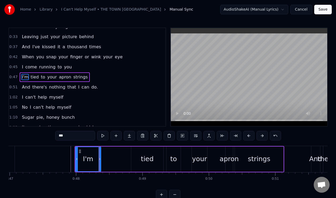
click at [145, 151] on div "tied" at bounding box center [147, 159] width 32 height 25
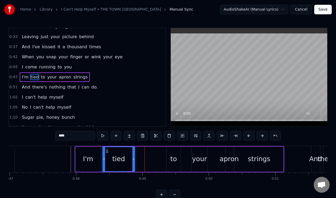
drag, startPoint x: 136, startPoint y: 151, endPoint x: 107, endPoint y: 158, distance: 29.4
click at [107, 158] on div "tied" at bounding box center [119, 159] width 32 height 24
drag, startPoint x: 133, startPoint y: 153, endPoint x: 127, endPoint y: 155, distance: 6.5
click at [127, 155] on div at bounding box center [127, 159] width 2 height 24
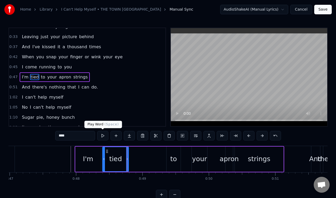
click at [102, 137] on button at bounding box center [102, 136] width 11 height 10
click at [173, 153] on div "to" at bounding box center [173, 159] width 14 height 25
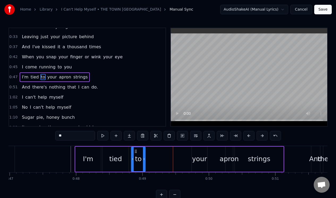
drag, startPoint x: 170, startPoint y: 150, endPoint x: 135, endPoint y: 157, distance: 35.3
click at [135, 157] on div "to" at bounding box center [138, 159] width 14 height 24
drag, startPoint x: 144, startPoint y: 155, endPoint x: 183, endPoint y: 153, distance: 38.8
click at [183, 154] on div at bounding box center [184, 159] width 2 height 24
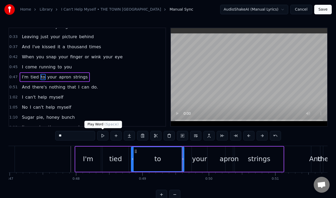
click at [102, 137] on button at bounding box center [102, 136] width 11 height 10
click at [102, 136] on button at bounding box center [102, 136] width 11 height 10
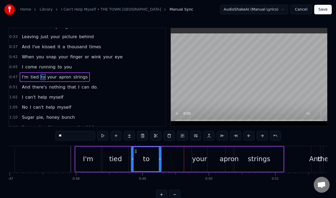
drag, startPoint x: 183, startPoint y: 153, endPoint x: 160, endPoint y: 155, distance: 22.9
click at [160, 155] on div at bounding box center [160, 159] width 2 height 24
click at [198, 149] on div "your" at bounding box center [199, 159] width 15 height 25
type input "****"
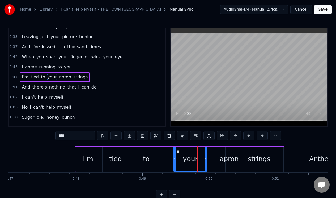
drag, startPoint x: 193, startPoint y: 152, endPoint x: 175, endPoint y: 153, distance: 18.1
click at [175, 153] on div at bounding box center [175, 159] width 2 height 24
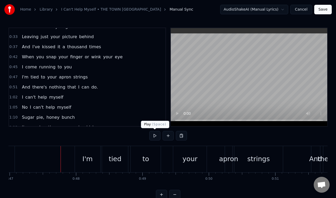
click at [154, 134] on button at bounding box center [154, 136] width 11 height 10
click at [154, 138] on button at bounding box center [154, 136] width 11 height 10
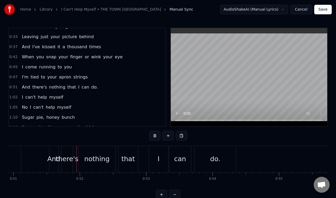
scroll to position [0, 3383]
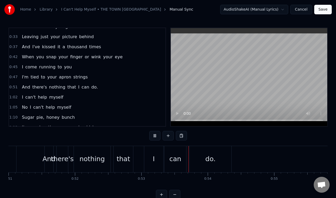
click at [154, 138] on button at bounding box center [154, 136] width 11 height 10
click at [57, 156] on div "there's" at bounding box center [62, 159] width 23 height 10
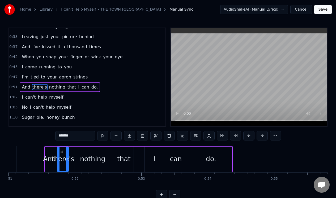
scroll to position [67, 0]
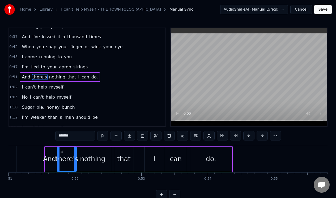
drag, startPoint x: 67, startPoint y: 154, endPoint x: 75, endPoint y: 153, distance: 8.1
click at [75, 153] on div at bounding box center [75, 159] width 2 height 24
click at [83, 154] on div "nothing" at bounding box center [92, 159] width 37 height 25
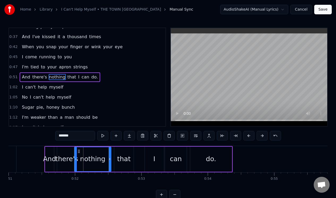
click at [50, 154] on div "And" at bounding box center [49, 159] width 9 height 25
type input "***"
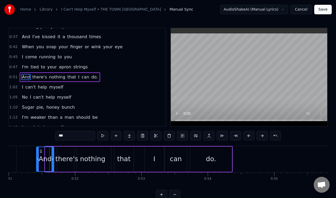
drag, startPoint x: 45, startPoint y: 154, endPoint x: 37, endPoint y: 155, distance: 8.8
click at [37, 155] on div at bounding box center [38, 159] width 2 height 24
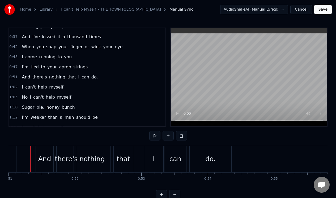
scroll to position [0, 3378]
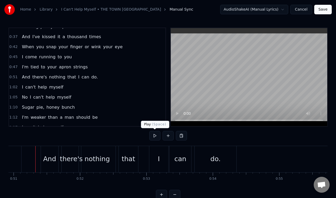
click at [153, 137] on button at bounding box center [154, 136] width 11 height 10
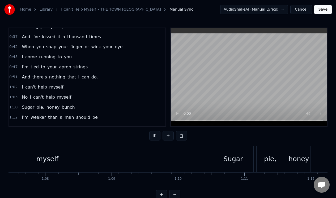
scroll to position [0, 4482]
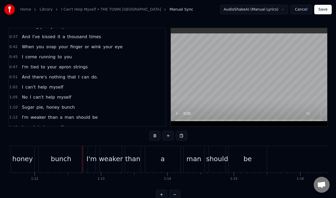
click at [154, 135] on button at bounding box center [154, 136] width 11 height 10
click at [67, 156] on div "bunch" at bounding box center [60, 159] width 20 height 10
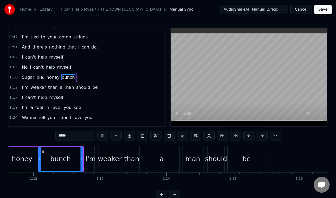
scroll to position [97, 0]
drag, startPoint x: 81, startPoint y: 156, endPoint x: 59, endPoint y: 158, distance: 21.8
click at [59, 158] on div at bounding box center [60, 159] width 2 height 24
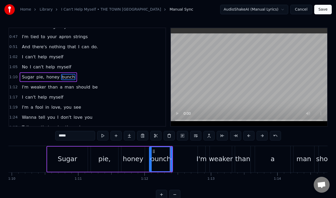
scroll to position [0, 4610]
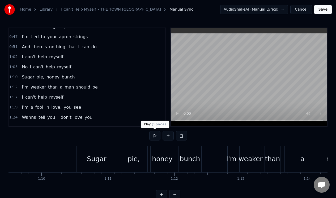
click at [153, 136] on button at bounding box center [154, 136] width 11 height 10
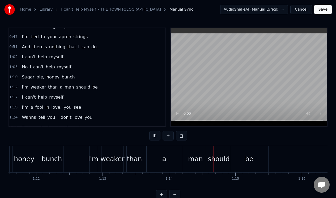
scroll to position [0, 4886]
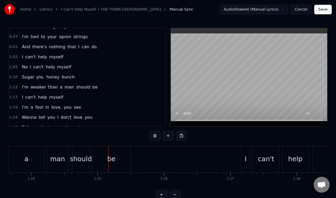
click at [153, 136] on button at bounding box center [154, 136] width 11 height 10
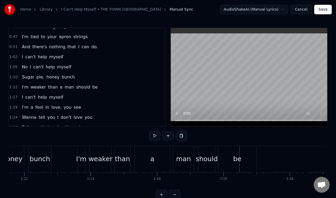
scroll to position [0, 4727]
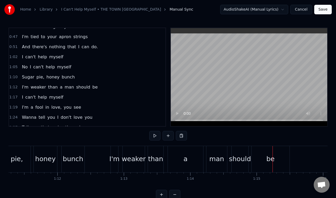
click at [175, 157] on div "a" at bounding box center [185, 159] width 35 height 26
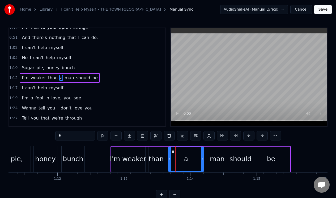
scroll to position [107, 0]
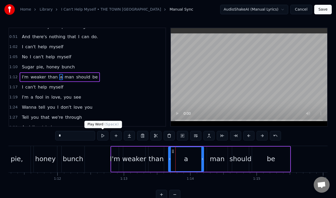
click at [103, 135] on button at bounding box center [102, 136] width 11 height 10
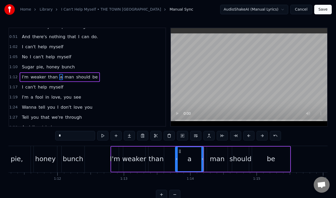
drag, startPoint x: 169, startPoint y: 165, endPoint x: 176, endPoint y: 165, distance: 6.9
click at [176, 165] on div at bounding box center [176, 159] width 2 height 24
drag, startPoint x: 201, startPoint y: 159, endPoint x: 192, endPoint y: 161, distance: 9.1
click at [192, 161] on icon at bounding box center [193, 159] width 2 height 4
drag, startPoint x: 176, startPoint y: 160, endPoint x: 180, endPoint y: 160, distance: 3.4
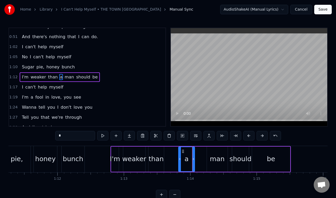
click at [180, 160] on icon at bounding box center [180, 159] width 2 height 4
click at [157, 154] on div "than" at bounding box center [155, 159] width 15 height 10
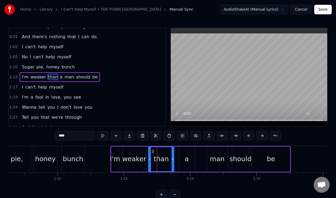
drag, startPoint x: 163, startPoint y: 155, endPoint x: 173, endPoint y: 154, distance: 10.1
click at [173, 154] on div at bounding box center [172, 159] width 2 height 24
click at [213, 151] on div "man" at bounding box center [217, 159] width 21 height 25
type input "***"
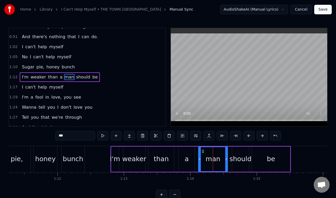
drag, startPoint x: 208, startPoint y: 156, endPoint x: 200, endPoint y: 158, distance: 8.6
click at [200, 158] on div at bounding box center [199, 159] width 2 height 24
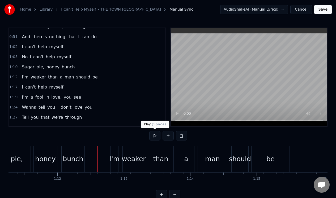
click at [155, 135] on button at bounding box center [154, 136] width 11 height 10
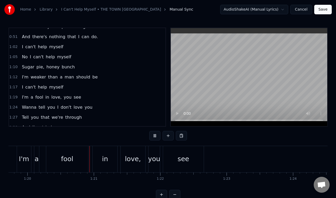
scroll to position [0, 5288]
click at [155, 135] on button at bounding box center [154, 136] width 11 height 10
click at [154, 153] on div "you" at bounding box center [153, 159] width 11 height 26
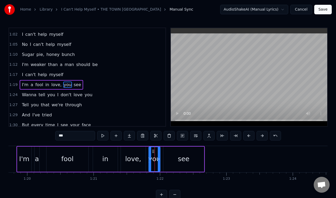
scroll to position [127, 0]
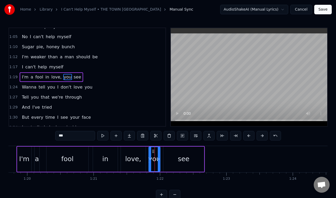
click at [167, 153] on div "see" at bounding box center [183, 159] width 41 height 25
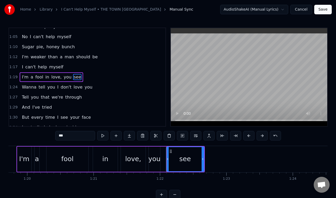
drag, startPoint x: 164, startPoint y: 155, endPoint x: 167, endPoint y: 155, distance: 2.9
click at [167, 155] on div at bounding box center [167, 159] width 2 height 24
click at [154, 154] on div "you" at bounding box center [154, 159] width 12 height 10
type input "***"
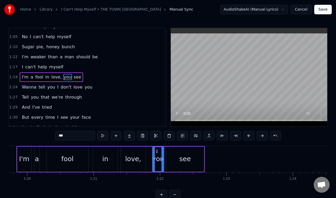
drag, startPoint x: 153, startPoint y: 151, endPoint x: 157, endPoint y: 151, distance: 3.7
click at [157, 151] on icon at bounding box center [157, 151] width 4 height 4
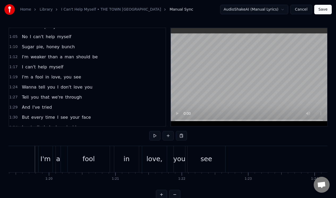
scroll to position [0, 5266]
click at [154, 134] on button at bounding box center [154, 136] width 11 height 10
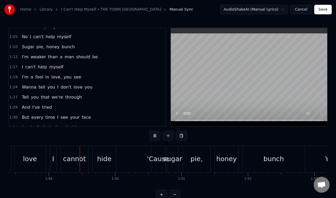
scroll to position [0, 7190]
click at [154, 134] on button at bounding box center [154, 136] width 11 height 10
click at [158, 157] on div "'Cause" at bounding box center [157, 159] width 22 height 10
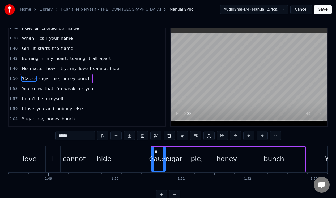
scroll to position [228, 0]
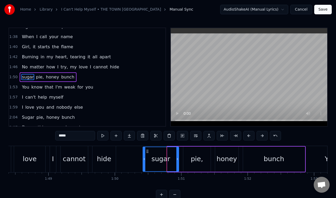
drag, startPoint x: 167, startPoint y: 160, endPoint x: 143, endPoint y: 165, distance: 24.8
click at [143, 165] on div at bounding box center [144, 159] width 2 height 24
click at [60, 136] on input "*****" at bounding box center [75, 136] width 40 height 10
click at [58, 136] on input "****" at bounding box center [75, 136] width 40 height 10
type input "*****"
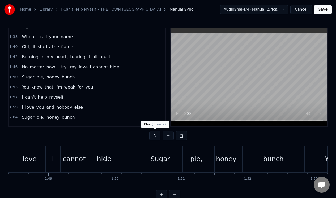
click at [155, 136] on button at bounding box center [154, 136] width 11 height 10
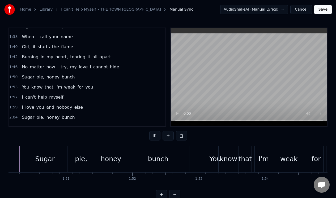
click at [155, 136] on button at bounding box center [154, 136] width 11 height 10
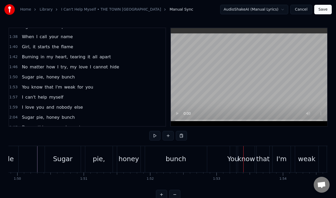
click at [166, 155] on div "bunch" at bounding box center [176, 159] width 20 height 10
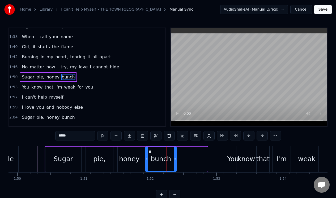
drag, startPoint x: 206, startPoint y: 160, endPoint x: 175, endPoint y: 163, distance: 31.2
click at [175, 163] on div at bounding box center [175, 159] width 2 height 24
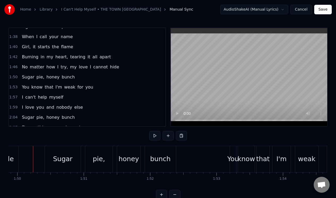
scroll to position [0, 7286]
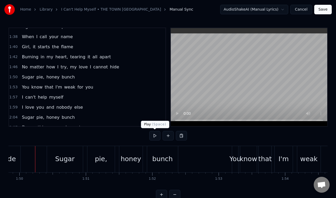
click at [153, 136] on button at bounding box center [154, 136] width 11 height 10
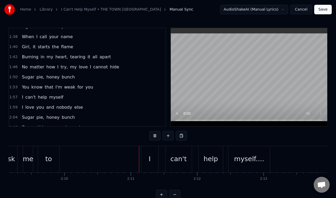
scroll to position [0, 8569]
click at [153, 137] on button at bounding box center [154, 136] width 11 height 10
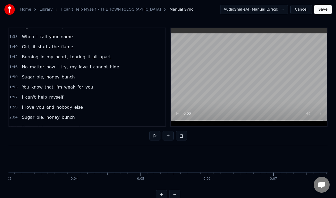
scroll to position [0, 0]
click at [323, 8] on button "Save" at bounding box center [323, 10] width 18 height 10
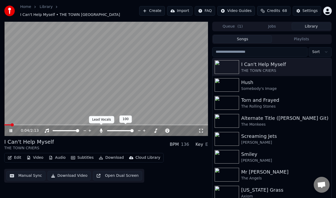
click at [101, 129] on icon at bounding box center [101, 131] width 3 height 4
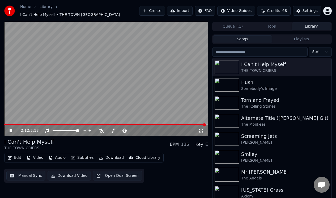
click at [10, 129] on icon at bounding box center [11, 130] width 3 height 3
click at [26, 174] on button "Manual Sync" at bounding box center [25, 176] width 39 height 10
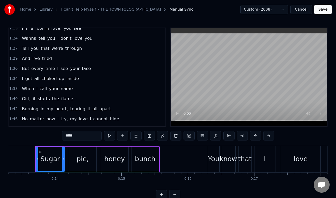
scroll to position [245, 0]
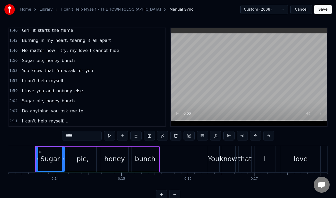
click at [89, 111] on div "2:07 Do anything you ask me to" at bounding box center [87, 111] width 156 height 10
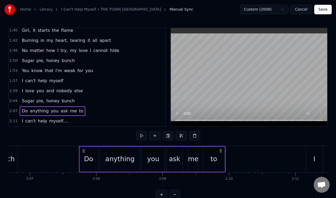
scroll to position [0, 8446]
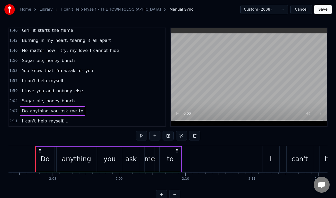
click at [42, 158] on div "Do" at bounding box center [44, 159] width 9 height 10
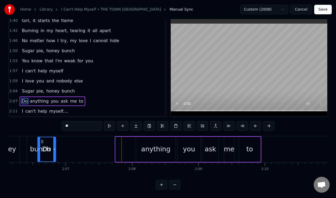
scroll to position [0, 8360]
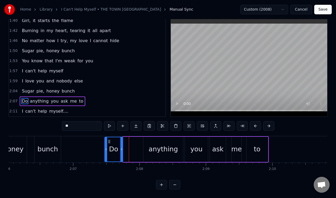
drag, startPoint x: 40, startPoint y: 140, endPoint x: 109, endPoint y: 143, distance: 68.6
click at [109, 143] on div "Do" at bounding box center [114, 149] width 18 height 24
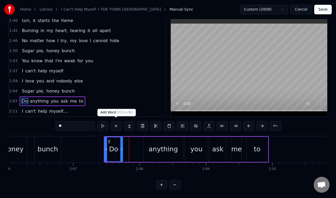
click at [115, 124] on button at bounding box center [115, 126] width 11 height 10
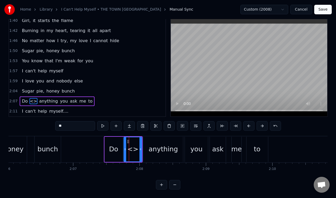
drag, startPoint x: 64, startPoint y: 123, endPoint x: 54, endPoint y: 111, distance: 15.8
click at [55, 121] on input "**" at bounding box center [75, 126] width 40 height 10
click at [111, 148] on div "Do" at bounding box center [113, 149] width 9 height 10
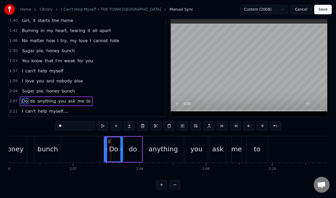
drag, startPoint x: 67, startPoint y: 125, endPoint x: 53, endPoint y: 125, distance: 14.1
click at [53, 125] on div "0:13 Sugar pie, honey bunch 0:16 You know that I love you 0:20 I can't help mys…" at bounding box center [167, 104] width 319 height 172
type input "****"
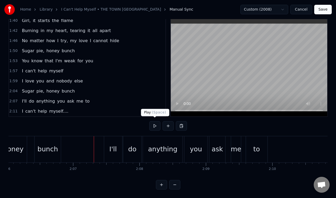
click at [153, 125] on button at bounding box center [154, 126] width 11 height 10
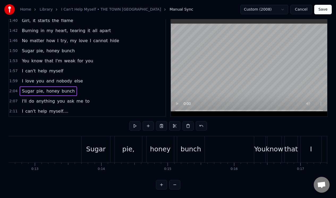
scroll to position [0, 821]
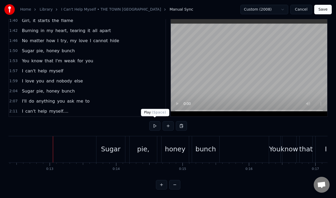
click at [155, 123] on button at bounding box center [154, 126] width 11 height 10
click at [170, 150] on div "honey" at bounding box center [175, 149] width 20 height 10
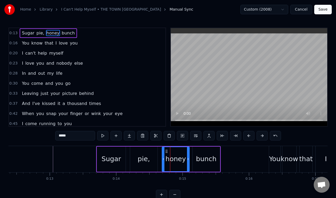
scroll to position [0, 0]
click at [102, 137] on button at bounding box center [102, 136] width 11 height 10
drag, startPoint x: 188, startPoint y: 154, endPoint x: 183, endPoint y: 155, distance: 5.1
click at [183, 155] on div at bounding box center [183, 159] width 2 height 24
click at [199, 154] on div "bunch" at bounding box center [206, 159] width 20 height 10
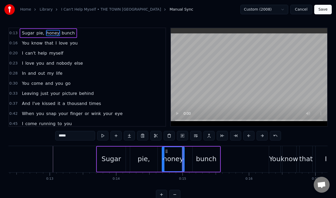
type input "*****"
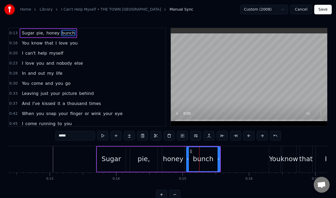
drag, startPoint x: 193, startPoint y: 156, endPoint x: 187, endPoint y: 157, distance: 6.2
click at [187, 157] on div at bounding box center [188, 159] width 2 height 24
drag, startPoint x: 218, startPoint y: 153, endPoint x: 211, endPoint y: 154, distance: 6.8
click at [211, 154] on div at bounding box center [212, 159] width 2 height 24
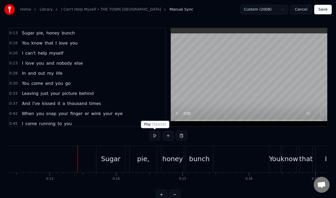
click at [153, 137] on button at bounding box center [154, 136] width 11 height 10
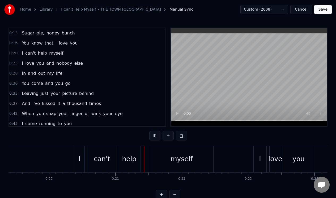
scroll to position [0, 1357]
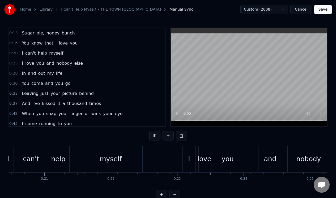
click at [153, 137] on button at bounding box center [154, 136] width 11 height 10
click at [58, 154] on div "help" at bounding box center [58, 159] width 14 height 10
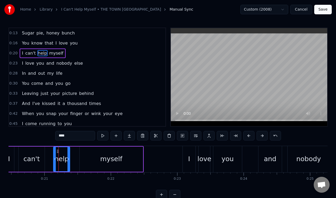
drag, startPoint x: 49, startPoint y: 157, endPoint x: 55, endPoint y: 158, distance: 5.6
click at [55, 158] on icon at bounding box center [55, 159] width 2 height 4
click at [78, 154] on div "I can't help myself" at bounding box center [73, 159] width 140 height 26
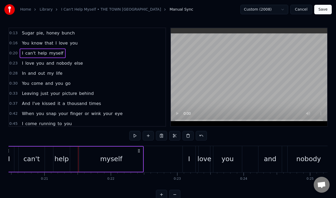
click at [105, 158] on div "myself" at bounding box center [111, 159] width 22 height 10
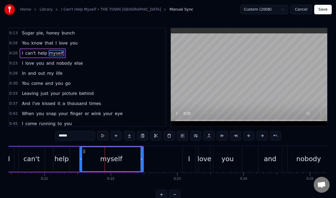
click at [66, 157] on div "help" at bounding box center [61, 159] width 14 height 10
type input "****"
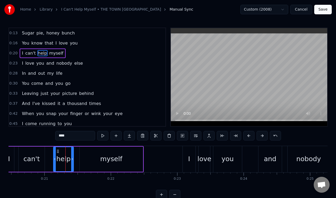
drag, startPoint x: 68, startPoint y: 156, endPoint x: 72, endPoint y: 156, distance: 3.7
click at [72, 156] on div at bounding box center [72, 159] width 2 height 24
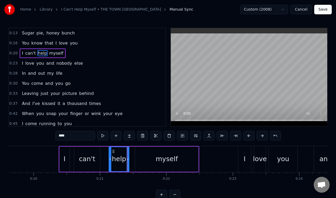
scroll to position [0, 1276]
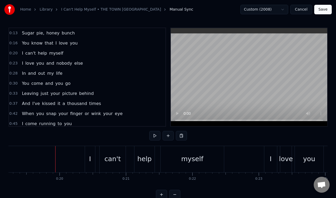
click at [155, 137] on button at bounding box center [154, 136] width 11 height 10
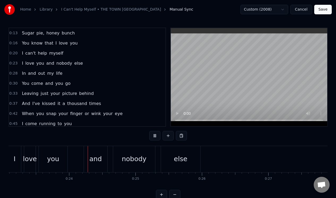
scroll to position [0, 1547]
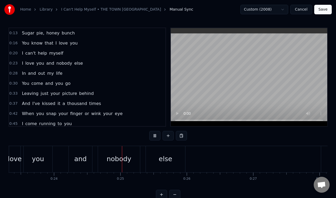
click at [155, 137] on button at bounding box center [154, 136] width 11 height 10
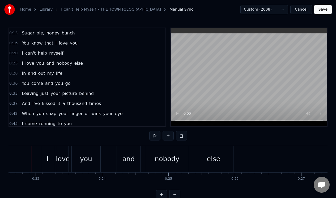
scroll to position [0, 1495]
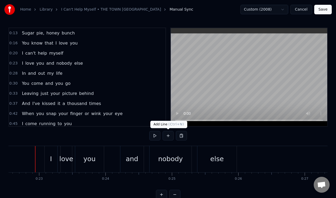
click at [169, 136] on button at bounding box center [167, 136] width 11 height 10
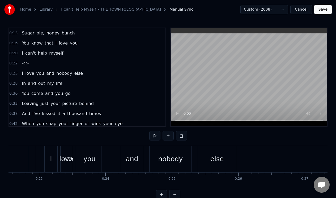
scroll to position [0, 1488]
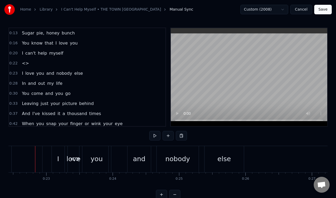
click at [80, 64] on div "0:22 <>" at bounding box center [87, 63] width 156 height 10
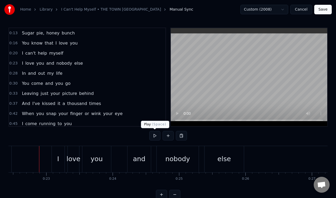
click at [155, 136] on button at bounding box center [154, 136] width 11 height 10
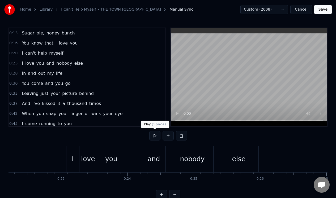
click at [154, 136] on button at bounding box center [154, 136] width 11 height 10
click at [150, 153] on div "and" at bounding box center [153, 159] width 23 height 26
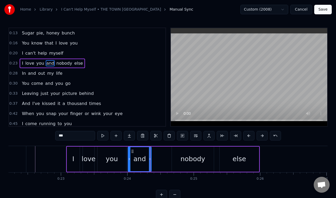
drag, startPoint x: 146, startPoint y: 150, endPoint x: 132, endPoint y: 153, distance: 14.9
click at [132, 153] on icon at bounding box center [132, 151] width 4 height 4
click at [115, 134] on button at bounding box center [115, 136] width 11 height 10
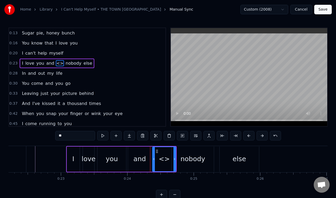
drag, startPoint x: 74, startPoint y: 137, endPoint x: 64, endPoint y: 134, distance: 10.7
click at [64, 135] on input "**" at bounding box center [75, 136] width 40 height 10
drag, startPoint x: 66, startPoint y: 135, endPoint x: 53, endPoint y: 136, distance: 13.8
click at [52, 137] on div "0:13 Sugar pie, honey bunch 0:16 You know that I love you 0:20 I can't help mys…" at bounding box center [167, 114] width 319 height 172
type input "*******"
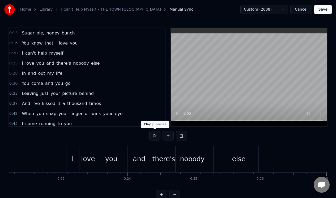
click at [155, 137] on button at bounding box center [154, 136] width 11 height 10
click at [154, 135] on button at bounding box center [154, 136] width 11 height 10
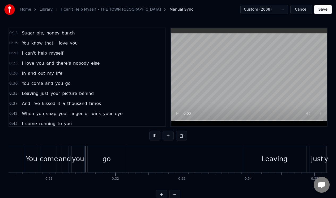
scroll to position [0, 2027]
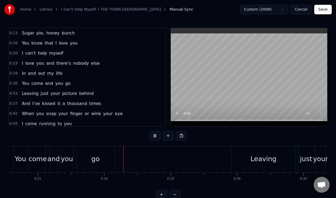
click at [154, 135] on button at bounding box center [154, 136] width 11 height 10
click at [68, 155] on div "you" at bounding box center [67, 159] width 12 height 10
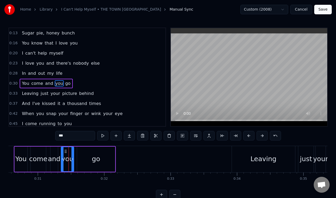
scroll to position [6, 0]
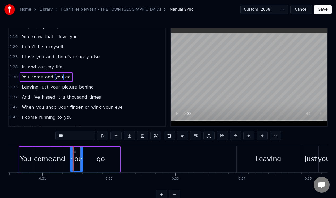
click at [72, 152] on icon at bounding box center [74, 151] width 4 height 4
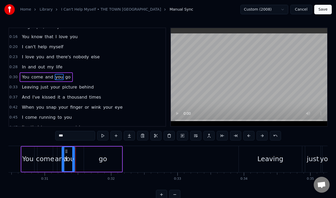
click at [97, 150] on div "go" at bounding box center [103, 159] width 38 height 25
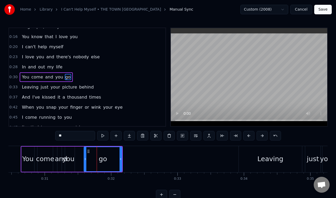
click at [71, 152] on div "you" at bounding box center [68, 159] width 13 height 25
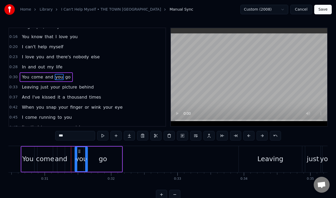
drag, startPoint x: 66, startPoint y: 150, endPoint x: 79, endPoint y: 151, distance: 13.1
click at [79, 151] on icon at bounding box center [79, 151] width 4 height 4
click at [63, 150] on div "and" at bounding box center [60, 159] width 7 height 25
type input "***"
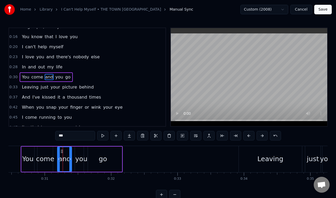
drag, startPoint x: 64, startPoint y: 152, endPoint x: 71, endPoint y: 152, distance: 6.9
click at [71, 152] on div at bounding box center [70, 159] width 2 height 24
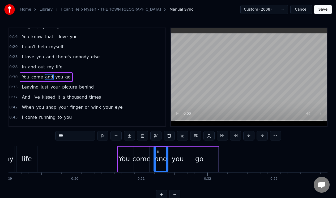
scroll to position [0, 1928]
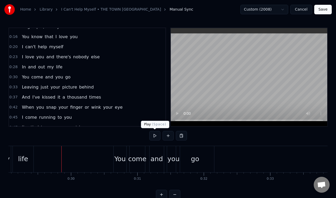
click at [153, 135] on button at bounding box center [154, 136] width 11 height 10
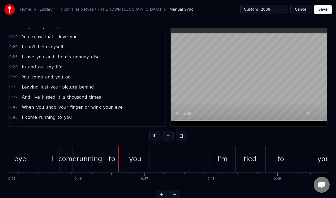
scroll to position [0, 3021]
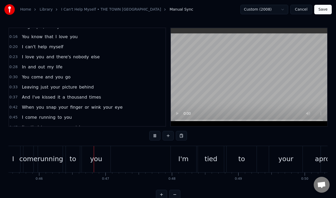
click at [153, 135] on button at bounding box center [154, 136] width 11 height 10
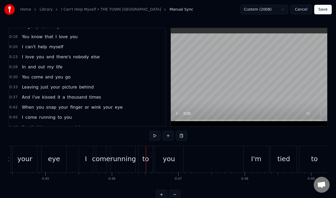
scroll to position [0, 2929]
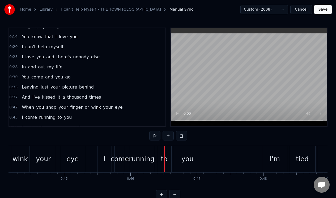
click at [119, 152] on div "come" at bounding box center [120, 159] width 10 height 26
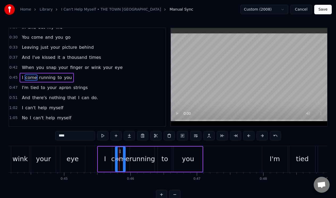
scroll to position [47, 0]
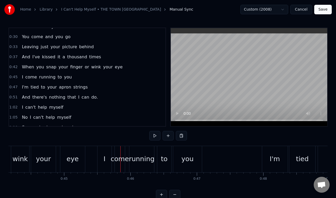
click at [136, 149] on div "running" at bounding box center [141, 159] width 25 height 26
click at [120, 149] on div at bounding box center [120, 159] width 0 height 26
click at [104, 155] on div "I" at bounding box center [104, 159] width 2 height 10
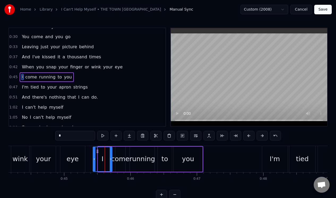
drag, startPoint x: 98, startPoint y: 156, endPoint x: 93, endPoint y: 157, distance: 5.2
click at [93, 157] on div at bounding box center [94, 159] width 2 height 24
click at [83, 151] on div "eye" at bounding box center [72, 159] width 25 height 26
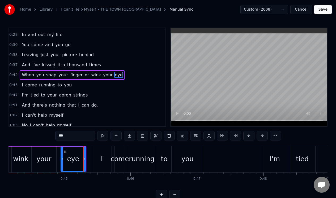
scroll to position [37, 0]
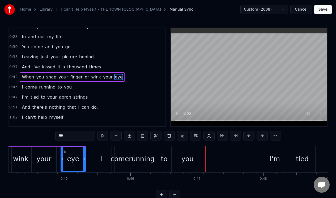
click at [150, 153] on div "running" at bounding box center [141, 159] width 25 height 26
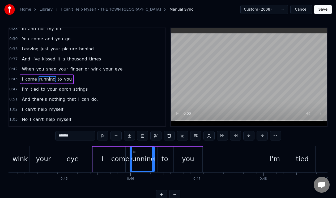
scroll to position [47, 0]
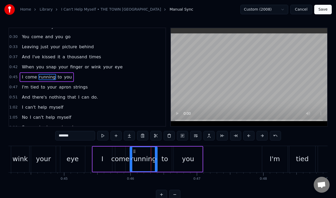
drag, startPoint x: 154, startPoint y: 155, endPoint x: 156, endPoint y: 155, distance: 2.7
click at [156, 155] on div at bounding box center [156, 159] width 2 height 24
click at [167, 155] on div "to" at bounding box center [164, 159] width 7 height 10
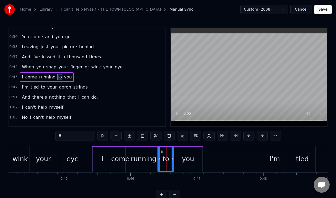
click at [173, 155] on div at bounding box center [172, 159] width 2 height 24
click at [37, 150] on div "your" at bounding box center [43, 159] width 25 height 26
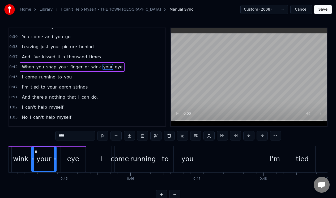
scroll to position [37, 0]
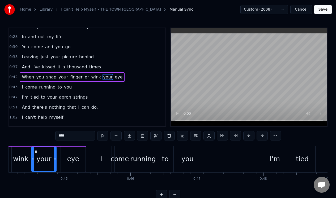
click at [72, 151] on div "eye" at bounding box center [73, 159] width 25 height 25
type input "***"
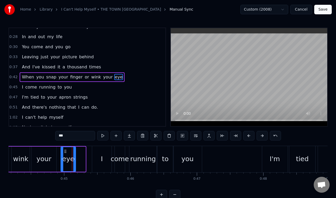
drag, startPoint x: 83, startPoint y: 153, endPoint x: 73, endPoint y: 154, distance: 9.8
click at [73, 154] on div at bounding box center [74, 159] width 2 height 24
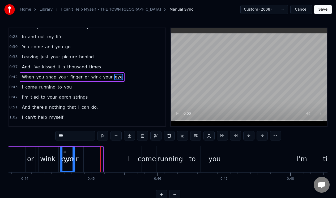
scroll to position [0, 2898]
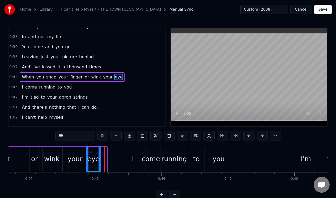
drag, startPoint x: 66, startPoint y: 151, endPoint x: 91, endPoint y: 151, distance: 25.5
click at [91, 151] on icon at bounding box center [90, 151] width 4 height 4
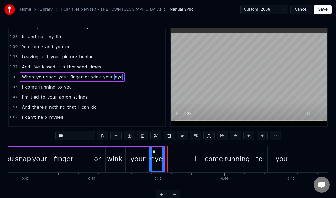
scroll to position [0, 2813]
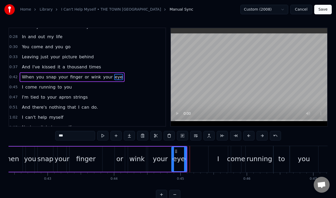
click at [106, 151] on div "When you snap your finger or wink your eye" at bounding box center [91, 159] width 191 height 26
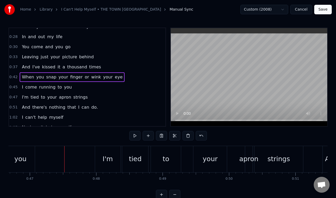
scroll to position [0, 3097]
click at [135, 135] on button at bounding box center [134, 136] width 11 height 10
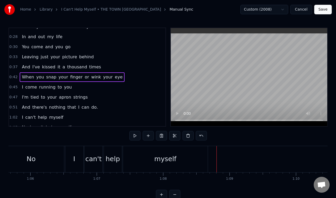
scroll to position [0, 4352]
click at [139, 159] on div "myself" at bounding box center [169, 159] width 85 height 26
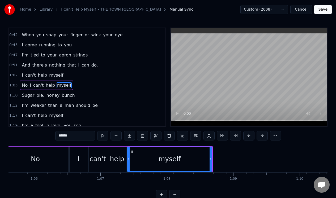
scroll to position [87, 0]
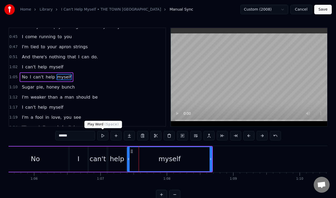
click at [103, 136] on button at bounding box center [102, 136] width 11 height 10
click at [115, 156] on div "help" at bounding box center [117, 159] width 14 height 10
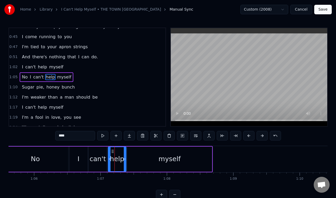
type input "****"
click at [104, 136] on button at bounding box center [102, 136] width 11 height 10
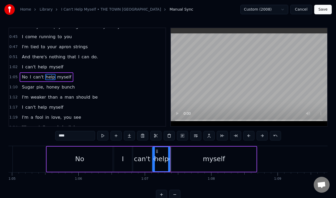
scroll to position [0, 4297]
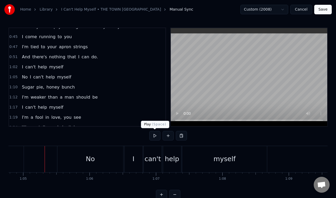
click at [153, 136] on button at bounding box center [154, 136] width 11 height 10
click at [135, 153] on div "I" at bounding box center [133, 159] width 18 height 26
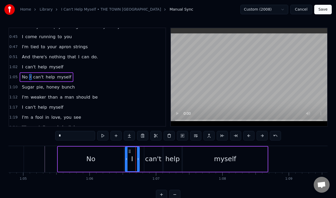
drag, startPoint x: 142, startPoint y: 154, endPoint x: 138, endPoint y: 154, distance: 3.7
click at [138, 154] on div at bounding box center [138, 159] width 2 height 24
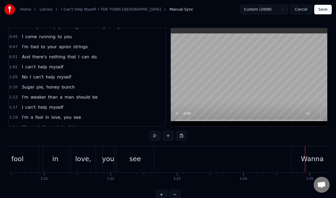
scroll to position [0, 5312]
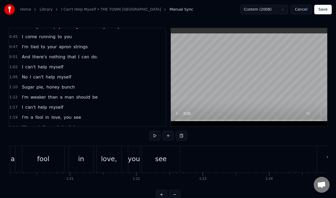
click at [135, 152] on div "you" at bounding box center [133, 159] width 11 height 26
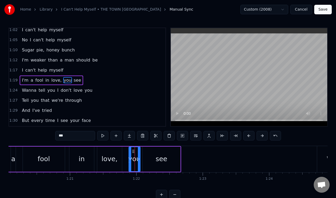
scroll to position [127, 0]
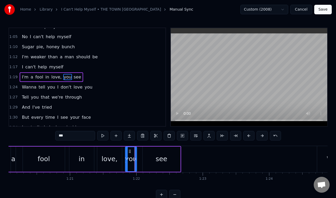
drag, startPoint x: 133, startPoint y: 150, endPoint x: 129, endPoint y: 151, distance: 3.5
click at [129, 151] on icon at bounding box center [129, 151] width 4 height 4
click at [149, 150] on div "see" at bounding box center [161, 159] width 38 height 25
type input "***"
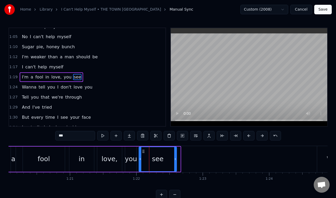
drag, startPoint x: 147, startPoint y: 150, endPoint x: 143, endPoint y: 151, distance: 3.8
click at [143, 151] on icon at bounding box center [143, 151] width 4 height 4
click at [104, 136] on button at bounding box center [102, 136] width 11 height 10
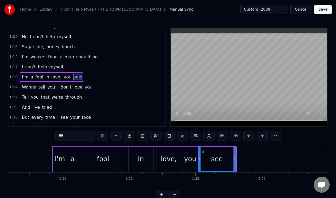
scroll to position [0, 5245]
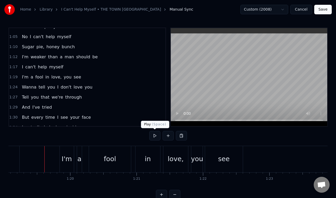
click at [154, 136] on button at bounding box center [154, 136] width 11 height 10
click at [176, 153] on div "love," at bounding box center [175, 159] width 25 height 26
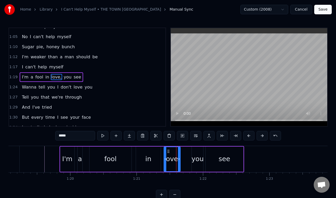
drag, startPoint x: 187, startPoint y: 154, endPoint x: 179, endPoint y: 155, distance: 8.3
click at [179, 155] on div at bounding box center [179, 159] width 2 height 24
click at [196, 152] on div "you" at bounding box center [197, 159] width 11 height 25
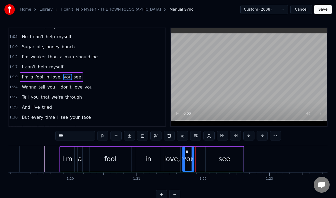
drag, startPoint x: 196, startPoint y: 151, endPoint x: 187, endPoint y: 153, distance: 9.5
click at [187, 153] on icon at bounding box center [187, 151] width 4 height 4
click at [214, 148] on div "see" at bounding box center [224, 159] width 38 height 25
type input "***"
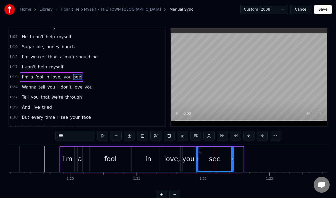
drag, startPoint x: 209, startPoint y: 150, endPoint x: 200, endPoint y: 153, distance: 9.9
click at [200, 153] on icon at bounding box center [200, 151] width 4 height 4
click at [103, 135] on button at bounding box center [102, 136] width 11 height 10
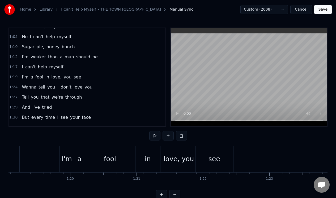
click at [111, 155] on div "fool" at bounding box center [110, 159] width 12 height 10
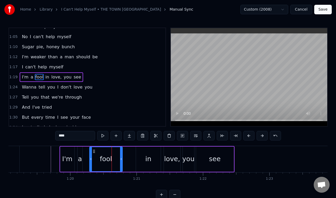
drag, startPoint x: 129, startPoint y: 154, endPoint x: 120, endPoint y: 156, distance: 9.2
click at [120, 155] on div at bounding box center [121, 159] width 2 height 24
click at [102, 135] on button at bounding box center [102, 136] width 11 height 10
click at [143, 154] on div "in" at bounding box center [148, 159] width 25 height 25
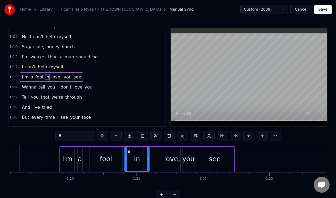
drag, startPoint x: 139, startPoint y: 150, endPoint x: 128, endPoint y: 152, distance: 11.1
click at [128, 152] on icon at bounding box center [129, 151] width 4 height 4
click at [103, 136] on button at bounding box center [102, 136] width 11 height 10
click at [169, 152] on div "love," at bounding box center [172, 159] width 16 height 25
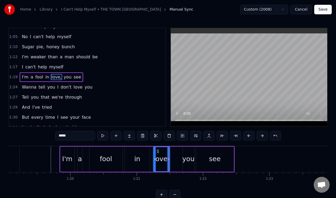
drag, startPoint x: 168, startPoint y: 151, endPoint x: 158, endPoint y: 153, distance: 10.6
click at [158, 153] on div "love," at bounding box center [161, 159] width 16 height 24
click at [186, 150] on div "you" at bounding box center [188, 159] width 11 height 25
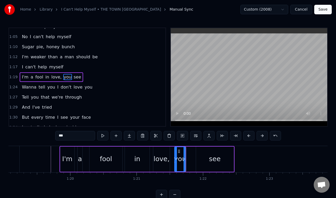
drag, startPoint x: 186, startPoint y: 151, endPoint x: 178, endPoint y: 153, distance: 8.2
click at [178, 153] on icon at bounding box center [179, 151] width 4 height 4
click at [208, 152] on div "see" at bounding box center [215, 159] width 38 height 25
type input "***"
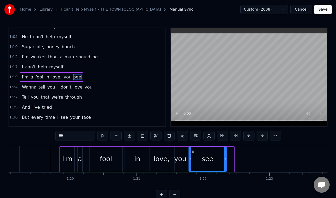
drag, startPoint x: 200, startPoint y: 150, endPoint x: 192, endPoint y: 153, distance: 7.6
click at [192, 153] on icon at bounding box center [193, 151] width 4 height 4
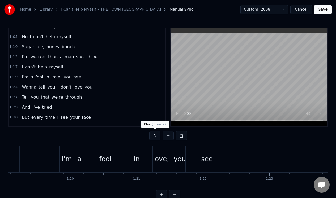
click at [154, 135] on button at bounding box center [154, 136] width 11 height 10
click at [153, 136] on button at bounding box center [154, 136] width 11 height 10
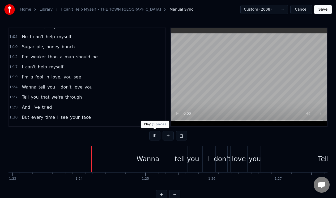
scroll to position [0, 5513]
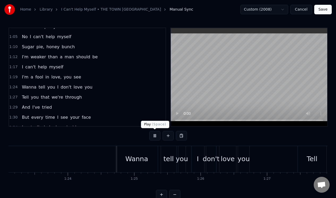
click at [155, 135] on button at bounding box center [154, 136] width 11 height 10
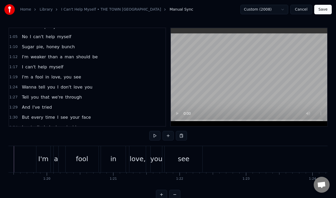
scroll to position [0, 5261]
click at [197, 151] on div "see" at bounding box center [191, 159] width 38 height 26
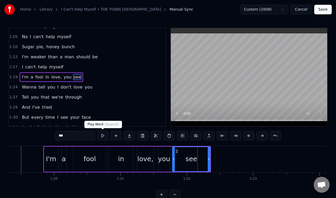
click at [103, 135] on button at bounding box center [102, 136] width 11 height 10
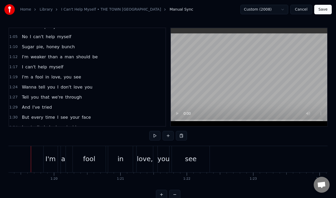
scroll to position [0, 5257]
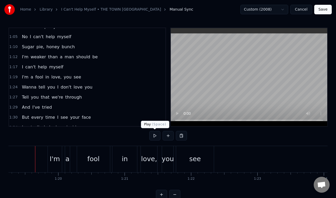
click at [155, 135] on button at bounding box center [154, 136] width 11 height 10
click at [208, 156] on div "see" at bounding box center [195, 159] width 38 height 26
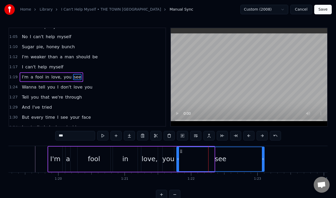
drag, startPoint x: 213, startPoint y: 155, endPoint x: 262, endPoint y: 150, distance: 49.3
click at [263, 151] on div at bounding box center [263, 159] width 2 height 24
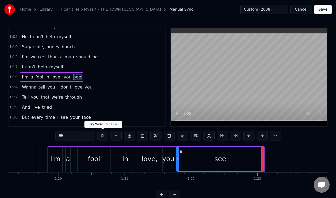
click at [103, 135] on button at bounding box center [102, 136] width 11 height 10
click at [102, 136] on button at bounding box center [102, 136] width 11 height 10
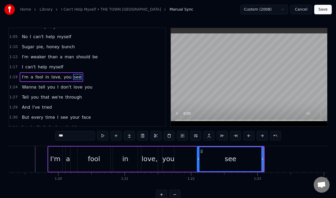
drag, startPoint x: 178, startPoint y: 160, endPoint x: 198, endPoint y: 160, distance: 20.2
click at [198, 160] on icon at bounding box center [198, 159] width 2 height 4
click at [168, 153] on div "you" at bounding box center [167, 159] width 11 height 25
type input "***"
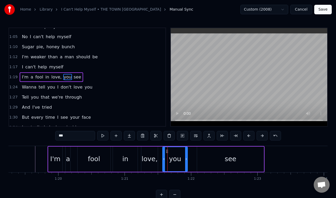
drag, startPoint x: 172, startPoint y: 153, endPoint x: 185, endPoint y: 154, distance: 13.5
click at [185, 154] on div at bounding box center [186, 159] width 2 height 24
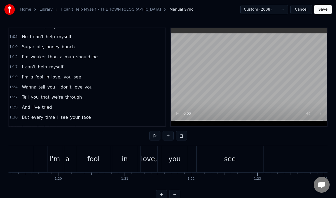
scroll to position [0, 5256]
click at [154, 135] on button at bounding box center [154, 136] width 11 height 10
click at [220, 153] on div "see" at bounding box center [231, 159] width 67 height 26
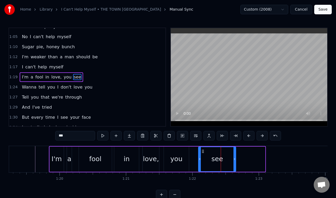
drag, startPoint x: 263, startPoint y: 152, endPoint x: 234, endPoint y: 155, distance: 29.3
click at [234, 155] on div at bounding box center [234, 159] width 2 height 24
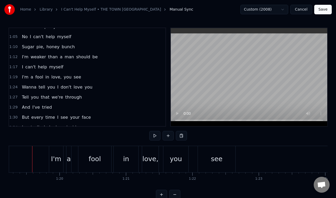
scroll to position [0, 5253]
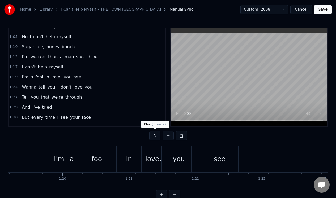
click at [154, 134] on button at bounding box center [154, 136] width 11 height 10
click at [154, 135] on button at bounding box center [154, 136] width 11 height 10
click at [152, 156] on div "love," at bounding box center [153, 159] width 16 height 10
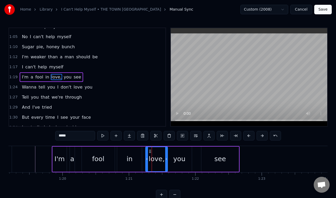
drag, startPoint x: 160, startPoint y: 157, endPoint x: 165, endPoint y: 156, distance: 4.8
click at [165, 156] on div at bounding box center [166, 159] width 2 height 24
click at [177, 153] on div "you" at bounding box center [179, 159] width 25 height 25
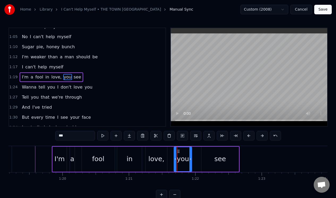
drag, startPoint x: 168, startPoint y: 156, endPoint x: 175, endPoint y: 155, distance: 7.2
click at [175, 155] on div at bounding box center [175, 159] width 2 height 24
drag, startPoint x: 179, startPoint y: 151, endPoint x: 183, endPoint y: 151, distance: 4.0
click at [183, 151] on icon at bounding box center [182, 151] width 4 height 4
click at [162, 152] on div "love," at bounding box center [155, 159] width 21 height 25
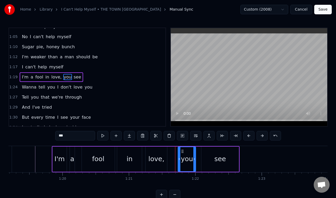
type input "*****"
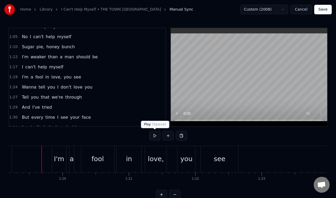
click at [154, 135] on button at bounding box center [154, 136] width 11 height 10
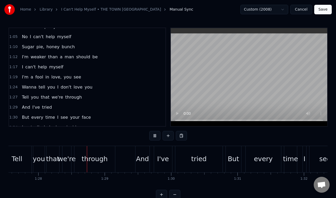
scroll to position [0, 5808]
click at [154, 135] on button at bounding box center [154, 136] width 11 height 10
click at [90, 158] on div "through" at bounding box center [94, 159] width 26 height 10
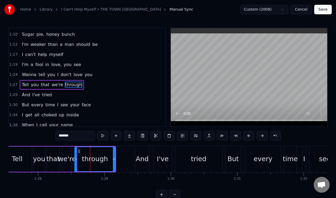
scroll to position [148, 0]
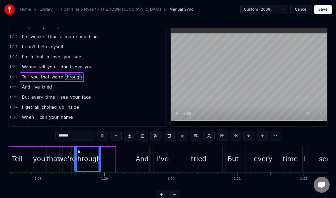
drag, startPoint x: 114, startPoint y: 156, endPoint x: 99, endPoint y: 157, distance: 14.3
click at [99, 157] on div at bounding box center [99, 159] width 2 height 24
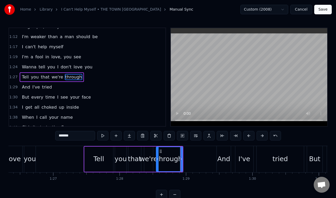
scroll to position [0, 5704]
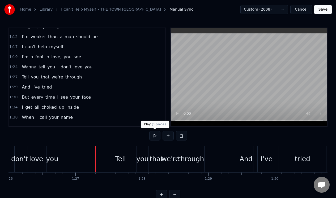
click at [154, 136] on button at bounding box center [154, 136] width 11 height 10
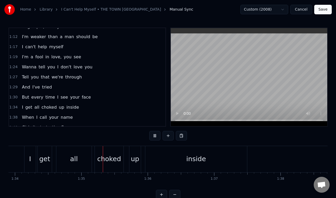
scroll to position [0, 6254]
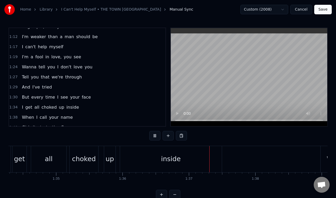
click at [154, 136] on button at bounding box center [154, 136] width 11 height 10
click at [131, 155] on div "inside" at bounding box center [171, 159] width 102 height 26
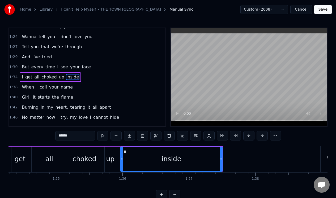
scroll to position [178, 0]
click at [102, 136] on button at bounding box center [102, 136] width 11 height 10
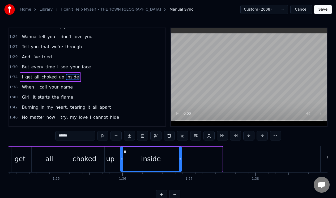
drag, startPoint x: 220, startPoint y: 158, endPoint x: 179, endPoint y: 159, distance: 40.9
click at [179, 159] on icon at bounding box center [180, 159] width 2 height 4
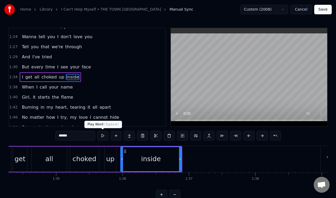
click at [101, 135] on button at bounding box center [102, 136] width 11 height 10
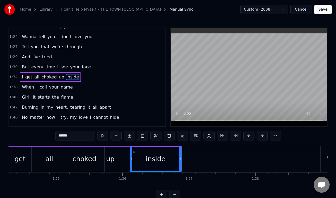
drag, startPoint x: 121, startPoint y: 161, endPoint x: 131, endPoint y: 161, distance: 9.3
click at [131, 161] on div at bounding box center [131, 159] width 2 height 24
click at [111, 155] on div "up" at bounding box center [110, 159] width 8 height 10
type input "**"
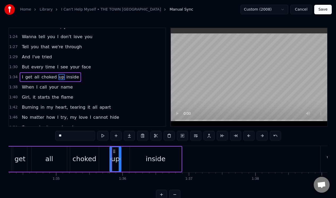
drag, startPoint x: 108, startPoint y: 150, endPoint x: 113, endPoint y: 151, distance: 5.1
click at [113, 151] on icon at bounding box center [114, 151] width 4 height 4
drag, startPoint x: 120, startPoint y: 165, endPoint x: 125, endPoint y: 165, distance: 4.8
click at [125, 165] on div at bounding box center [124, 159] width 2 height 24
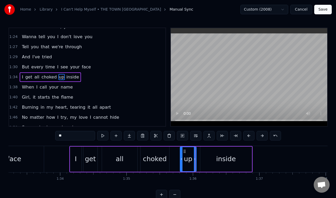
scroll to position [0, 6162]
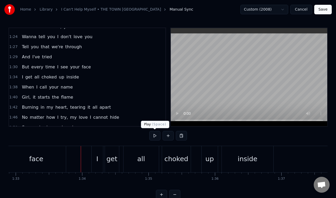
click at [154, 135] on button at bounding box center [154, 136] width 11 height 10
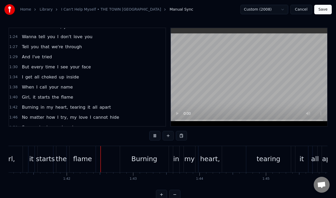
scroll to position [0, 6723]
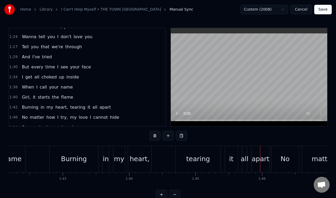
click at [154, 135] on button at bounding box center [154, 136] width 11 height 10
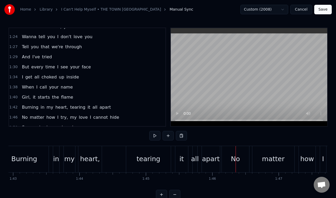
scroll to position [0, 6843]
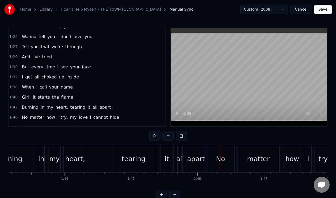
click at [137, 153] on div "tearing" at bounding box center [133, 159] width 45 height 26
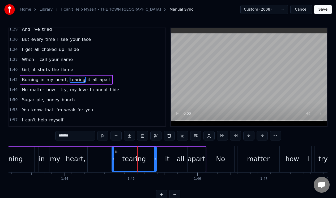
scroll to position [208, 0]
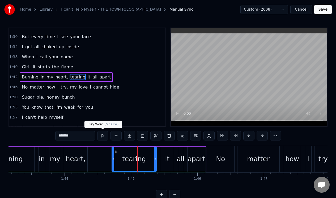
click at [102, 135] on button at bounding box center [102, 136] width 11 height 10
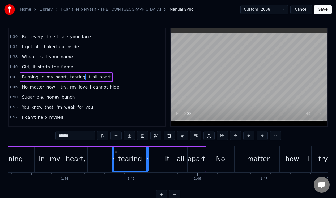
drag, startPoint x: 154, startPoint y: 154, endPoint x: 146, endPoint y: 155, distance: 8.0
click at [146, 155] on div at bounding box center [147, 159] width 2 height 24
click at [168, 154] on div "it" at bounding box center [167, 159] width 13 height 25
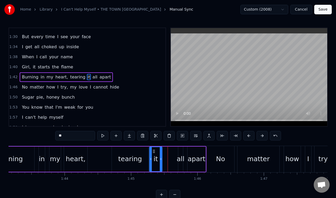
drag, startPoint x: 164, startPoint y: 150, endPoint x: 152, endPoint y: 151, distance: 11.5
click at [152, 151] on icon at bounding box center [154, 151] width 4 height 4
click at [179, 152] on div "all" at bounding box center [180, 159] width 5 height 25
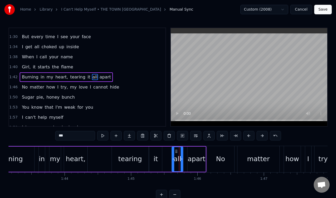
drag, startPoint x: 179, startPoint y: 153, endPoint x: 174, endPoint y: 154, distance: 5.9
click at [174, 154] on div at bounding box center [173, 159] width 2 height 24
drag, startPoint x: 176, startPoint y: 152, endPoint x: 167, endPoint y: 153, distance: 8.9
click at [167, 153] on icon at bounding box center [168, 151] width 4 height 4
drag, startPoint x: 172, startPoint y: 154, endPoint x: 176, endPoint y: 154, distance: 4.3
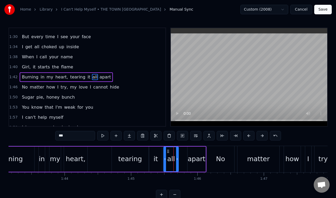
click at [176, 154] on div at bounding box center [177, 159] width 2 height 24
click at [193, 152] on div "apart" at bounding box center [196, 159] width 18 height 25
type input "*****"
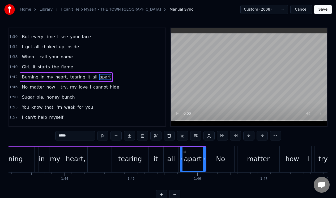
drag, startPoint x: 188, startPoint y: 153, endPoint x: 181, endPoint y: 155, distance: 7.3
click at [181, 155] on div at bounding box center [181, 159] width 2 height 24
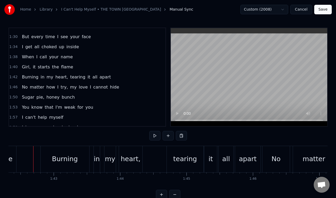
scroll to position [0, 6785]
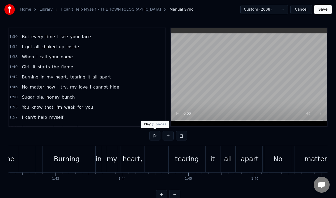
click at [154, 136] on button at bounding box center [154, 136] width 11 height 10
click at [211, 154] on div "it" at bounding box center [212, 159] width 13 height 26
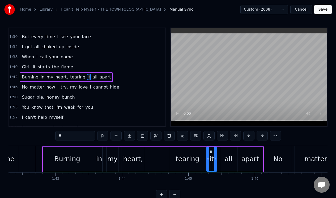
drag, startPoint x: 217, startPoint y: 153, endPoint x: 215, endPoint y: 153, distance: 2.7
click at [215, 153] on div at bounding box center [215, 159] width 2 height 24
click at [230, 153] on div "all" at bounding box center [228, 159] width 15 height 25
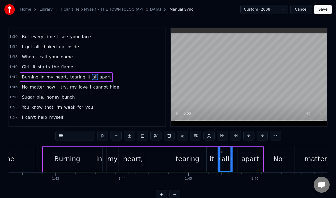
drag, startPoint x: 225, startPoint y: 150, endPoint x: 222, endPoint y: 151, distance: 3.3
click at [222, 151] on icon at bounding box center [222, 151] width 4 height 4
click at [242, 149] on div "apart" at bounding box center [249, 159] width 25 height 25
type input "*****"
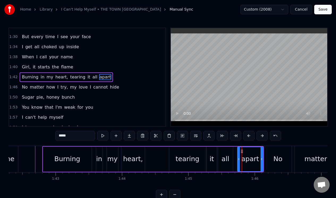
click at [241, 152] on div at bounding box center [241, 159] width 0 height 26
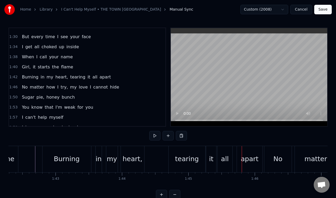
click at [242, 152] on div "apart" at bounding box center [249, 159] width 25 height 26
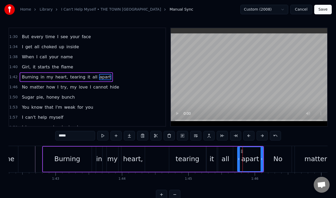
click at [243, 151] on icon at bounding box center [242, 151] width 4 height 4
click at [248, 154] on div "apart" at bounding box center [250, 159] width 18 height 10
drag, startPoint x: 241, startPoint y: 151, endPoint x: 238, endPoint y: 152, distance: 3.3
click at [238, 152] on icon at bounding box center [238, 151] width 4 height 4
drag, startPoint x: 259, startPoint y: 152, endPoint x: 253, endPoint y: 153, distance: 6.2
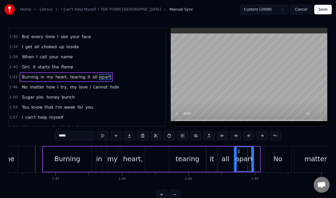
click at [253, 153] on div at bounding box center [252, 159] width 2 height 24
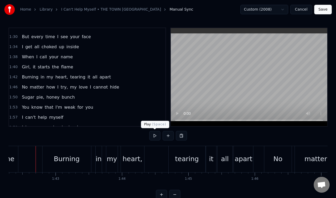
click at [155, 136] on button at bounding box center [154, 136] width 11 height 10
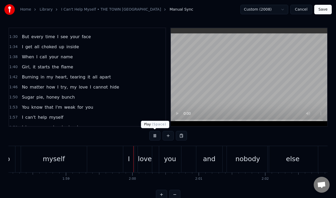
scroll to position [0, 7900]
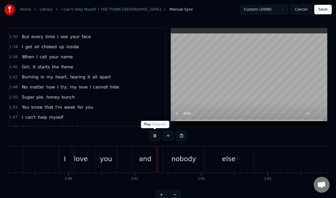
click at [154, 136] on button at bounding box center [154, 136] width 11 height 10
click at [142, 156] on div "and" at bounding box center [145, 159] width 12 height 10
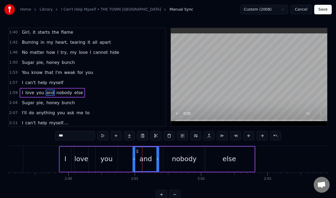
scroll to position [245, 0]
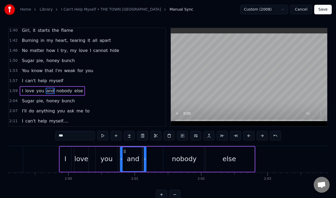
drag, startPoint x: 137, startPoint y: 151, endPoint x: 125, endPoint y: 152, distance: 12.2
click at [124, 152] on icon at bounding box center [124, 151] width 4 height 4
click at [117, 134] on button at bounding box center [115, 136] width 11 height 10
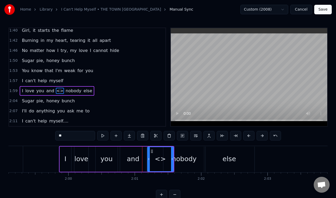
drag, startPoint x: 70, startPoint y: 137, endPoint x: 54, endPoint y: 137, distance: 16.2
click at [54, 137] on div "0:13 Sugar pie, honey bunch 0:16 You know that I love you 0:20 I can't help mys…" at bounding box center [167, 114] width 319 height 172
drag, startPoint x: 172, startPoint y: 154, endPoint x: 165, endPoint y: 155, distance: 7.2
click at [165, 155] on div at bounding box center [165, 159] width 2 height 24
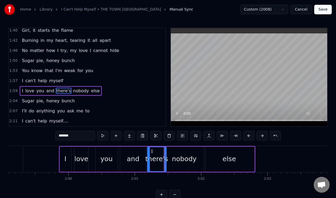
click at [180, 155] on div "nobody" at bounding box center [184, 159] width 25 height 10
type input "******"
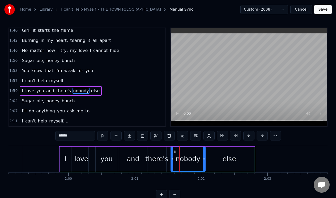
drag, startPoint x: 164, startPoint y: 160, endPoint x: 172, endPoint y: 162, distance: 7.5
click at [172, 162] on div at bounding box center [172, 159] width 2 height 24
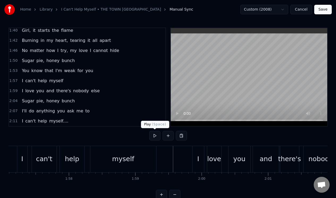
click at [155, 135] on button at bounding box center [154, 136] width 11 height 10
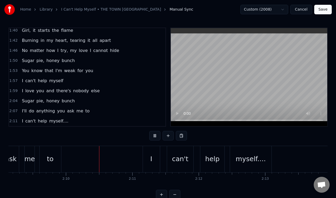
scroll to position [0, 8569]
click at [155, 135] on button at bounding box center [154, 136] width 11 height 10
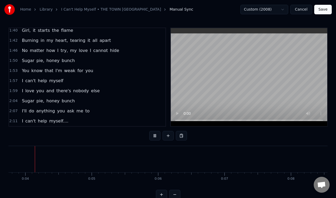
scroll to position [0, 237]
click at [155, 136] on button at bounding box center [154, 136] width 11 height 10
click at [323, 9] on button "Save" at bounding box center [323, 10] width 18 height 10
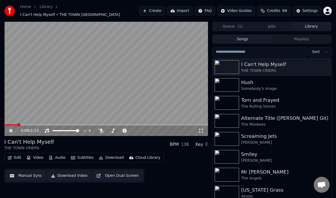
click at [11, 129] on icon at bounding box center [14, 131] width 12 height 4
click at [10, 129] on icon at bounding box center [10, 131] width 3 height 4
click at [10, 129] on icon at bounding box center [11, 130] width 3 height 3
click at [11, 129] on icon at bounding box center [10, 131] width 3 height 4
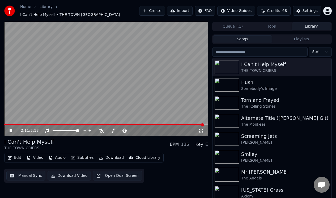
click at [10, 129] on icon at bounding box center [11, 130] width 3 height 3
click at [29, 172] on button "Manual Sync" at bounding box center [25, 176] width 39 height 10
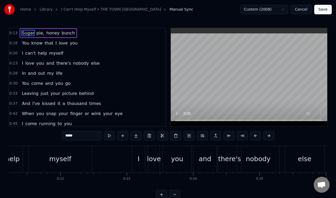
scroll to position [0, 1441]
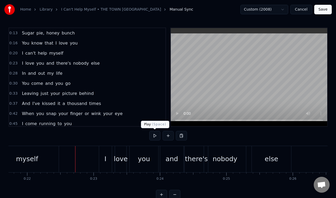
click at [155, 135] on button at bounding box center [154, 136] width 11 height 10
click at [175, 153] on div "and" at bounding box center [171, 159] width 23 height 26
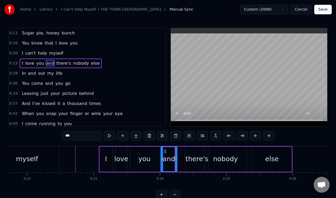
drag, startPoint x: 182, startPoint y: 153, endPoint x: 176, endPoint y: 153, distance: 6.4
click at [176, 153] on div at bounding box center [176, 159] width 2 height 24
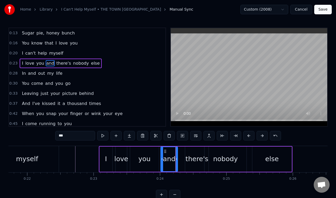
click at [190, 153] on div "there's" at bounding box center [196, 159] width 23 height 25
type input "*******"
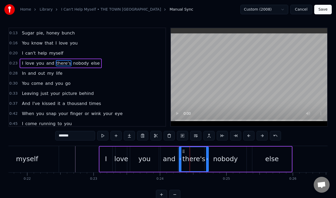
drag, startPoint x: 186, startPoint y: 155, endPoint x: 180, endPoint y: 157, distance: 6.3
click at [180, 157] on div at bounding box center [180, 159] width 2 height 24
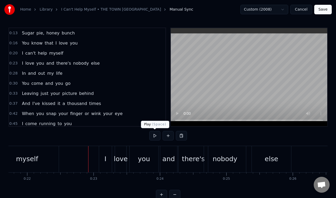
click at [153, 136] on button at bounding box center [154, 136] width 11 height 10
click at [155, 136] on button at bounding box center [154, 136] width 11 height 10
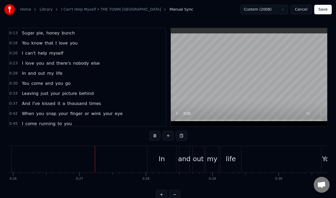
scroll to position [0, 1721]
click at [154, 136] on button at bounding box center [154, 136] width 11 height 10
click at [166, 159] on div "In" at bounding box center [160, 159] width 29 height 26
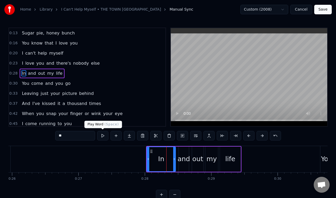
click at [104, 136] on button at bounding box center [102, 136] width 11 height 10
drag, startPoint x: 174, startPoint y: 151, endPoint x: 166, endPoint y: 152, distance: 7.5
click at [166, 152] on div at bounding box center [167, 159] width 2 height 24
click at [181, 152] on div "and" at bounding box center [184, 159] width 10 height 25
type input "***"
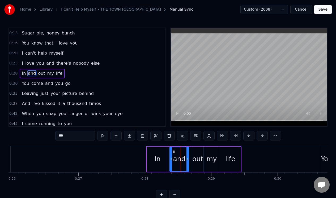
drag, startPoint x: 179, startPoint y: 153, endPoint x: 170, endPoint y: 155, distance: 9.3
click at [170, 155] on div at bounding box center [171, 159] width 2 height 24
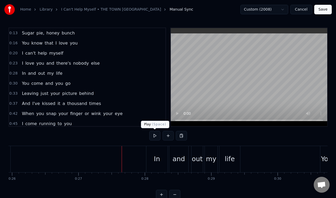
click at [154, 136] on button at bounding box center [154, 136] width 11 height 10
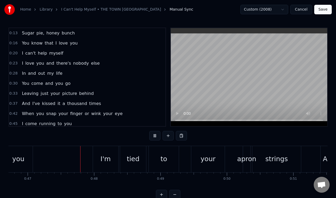
scroll to position [0, 3100]
click at [153, 136] on button at bounding box center [154, 136] width 11 height 10
click at [325, 7] on button "Save" at bounding box center [323, 10] width 18 height 10
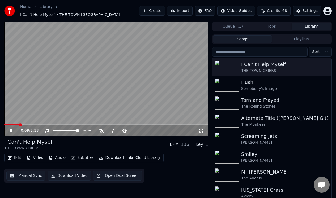
click at [10, 129] on icon at bounding box center [14, 131] width 12 height 4
click at [11, 129] on icon at bounding box center [10, 131] width 3 height 4
click at [11, 129] on icon at bounding box center [14, 131] width 12 height 4
